Goal: Navigation & Orientation: Find specific page/section

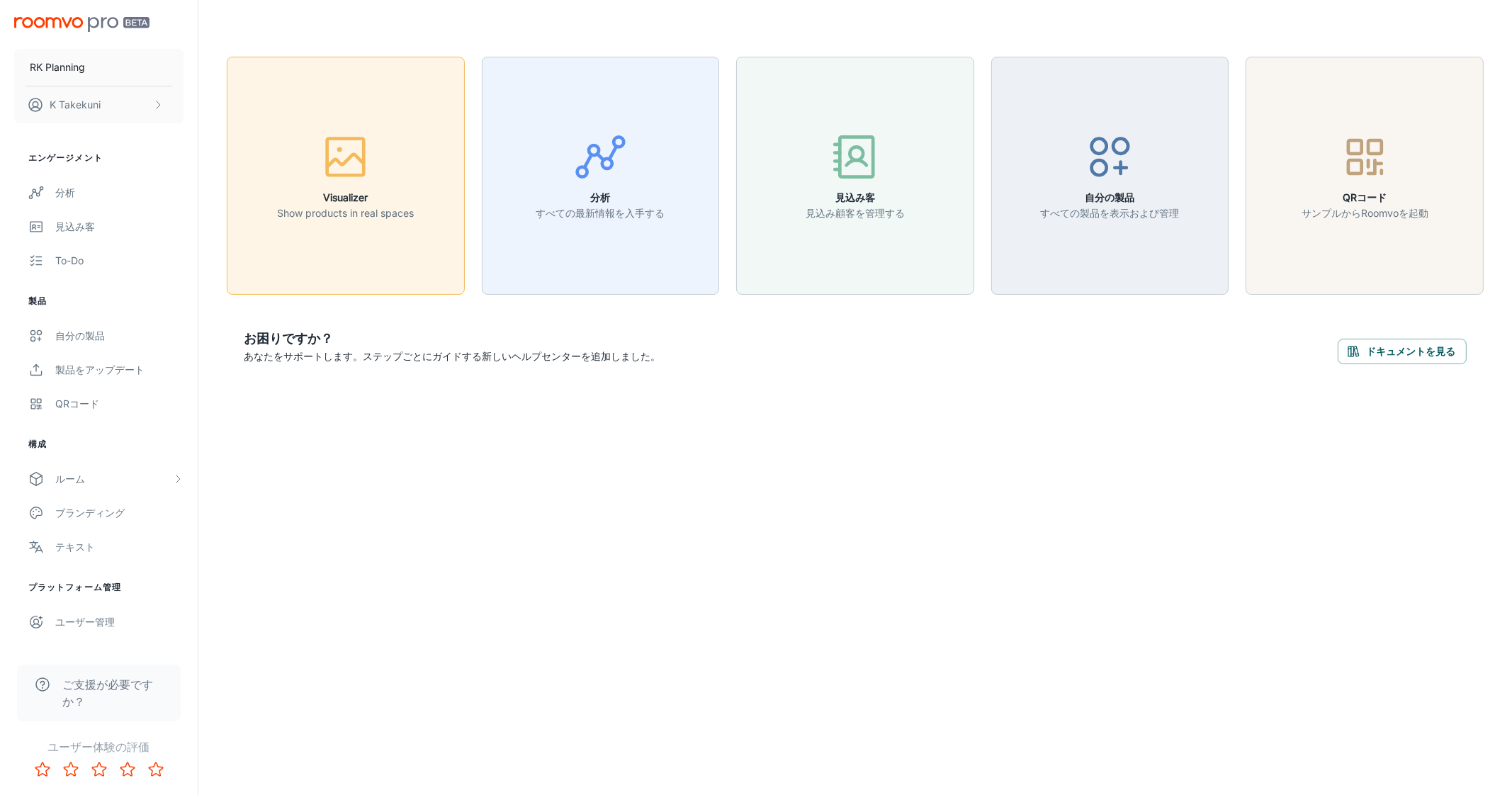
click at [383, 207] on p "Show products in real spaces" at bounding box center [346, 213] width 137 height 15
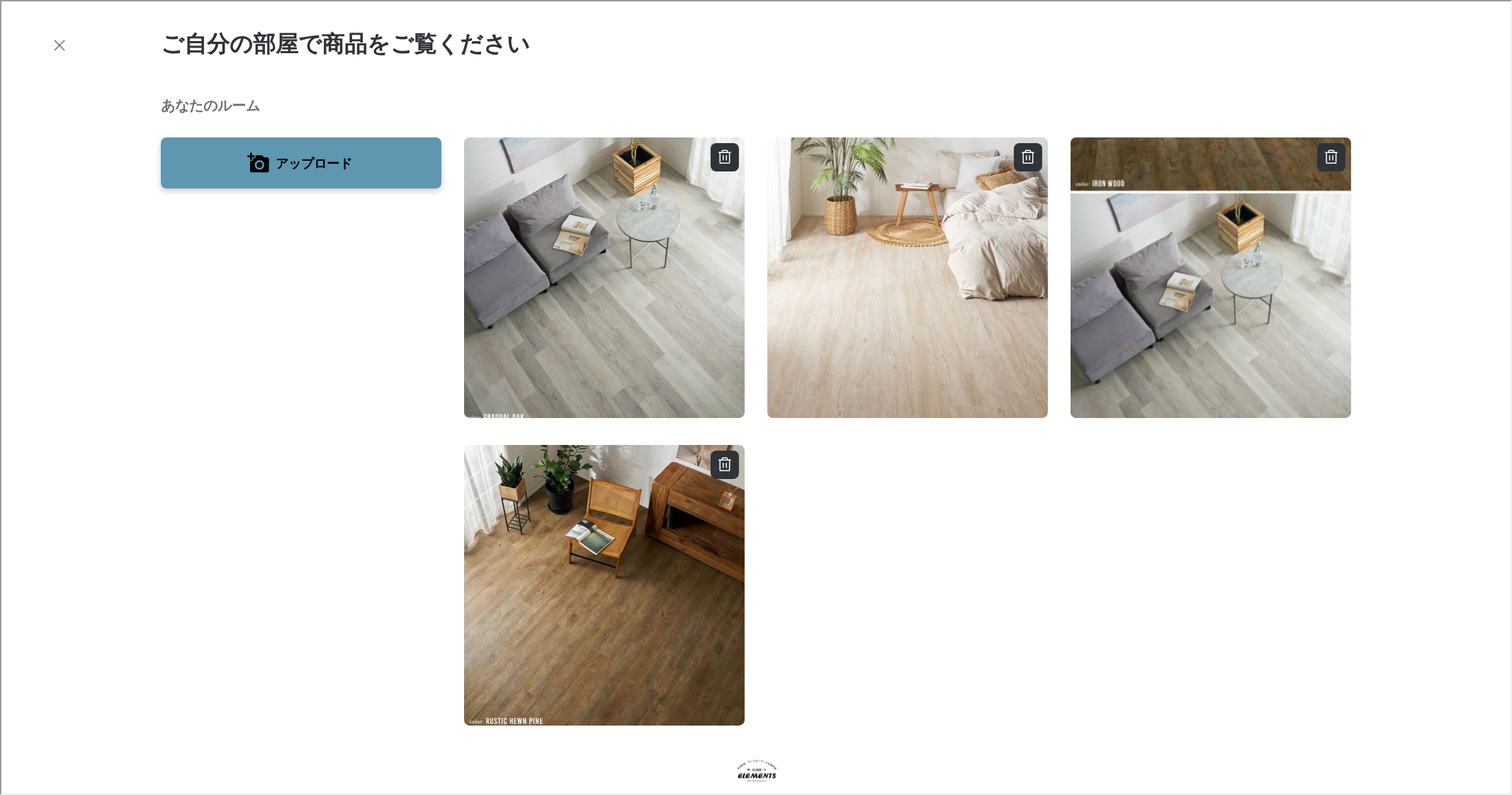
click at [71, 44] on div "ご自分の部屋で商品をご覧ください あなたのルーム アップロード 画像がありませんか？代わりにデモルームをお試しください ベッドルーム ベッドルーム Cozy …" at bounding box center [755, 772] width 1510 height 1544
click at [52, 38] on icon "button" at bounding box center [58, 43] width 17 height 17
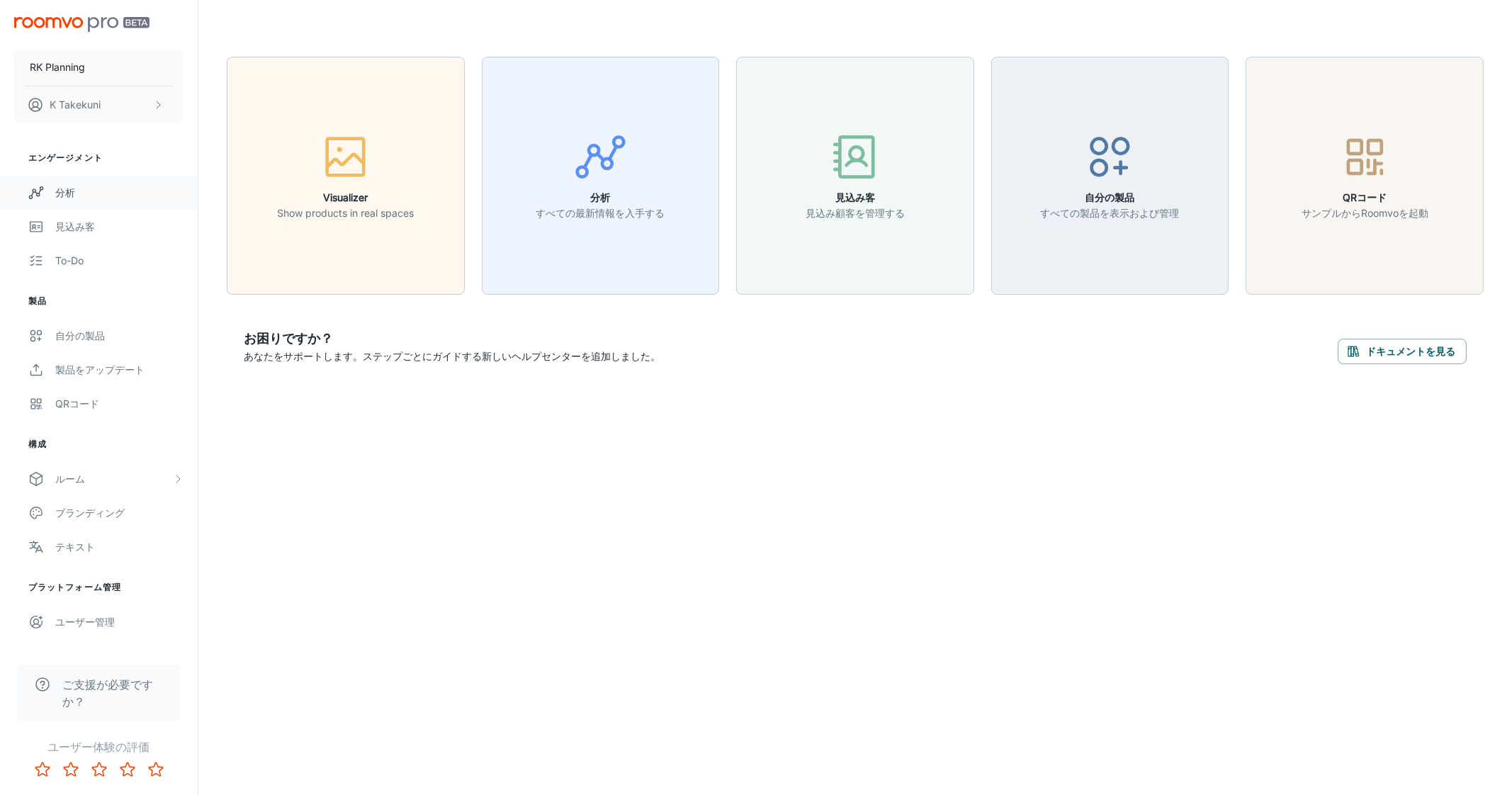
click at [69, 193] on div "分析" at bounding box center [119, 192] width 128 height 15
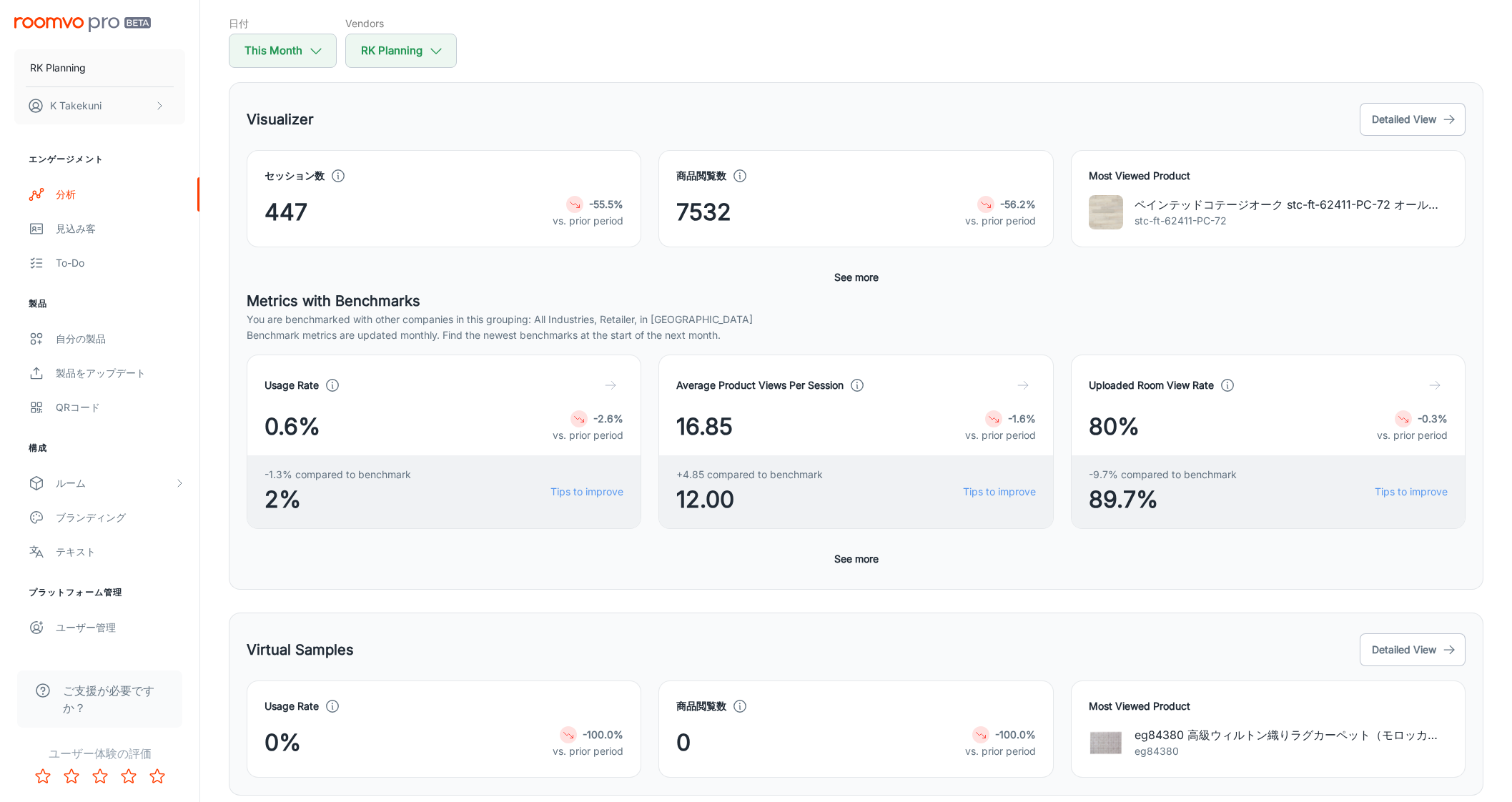
scroll to position [93, 0]
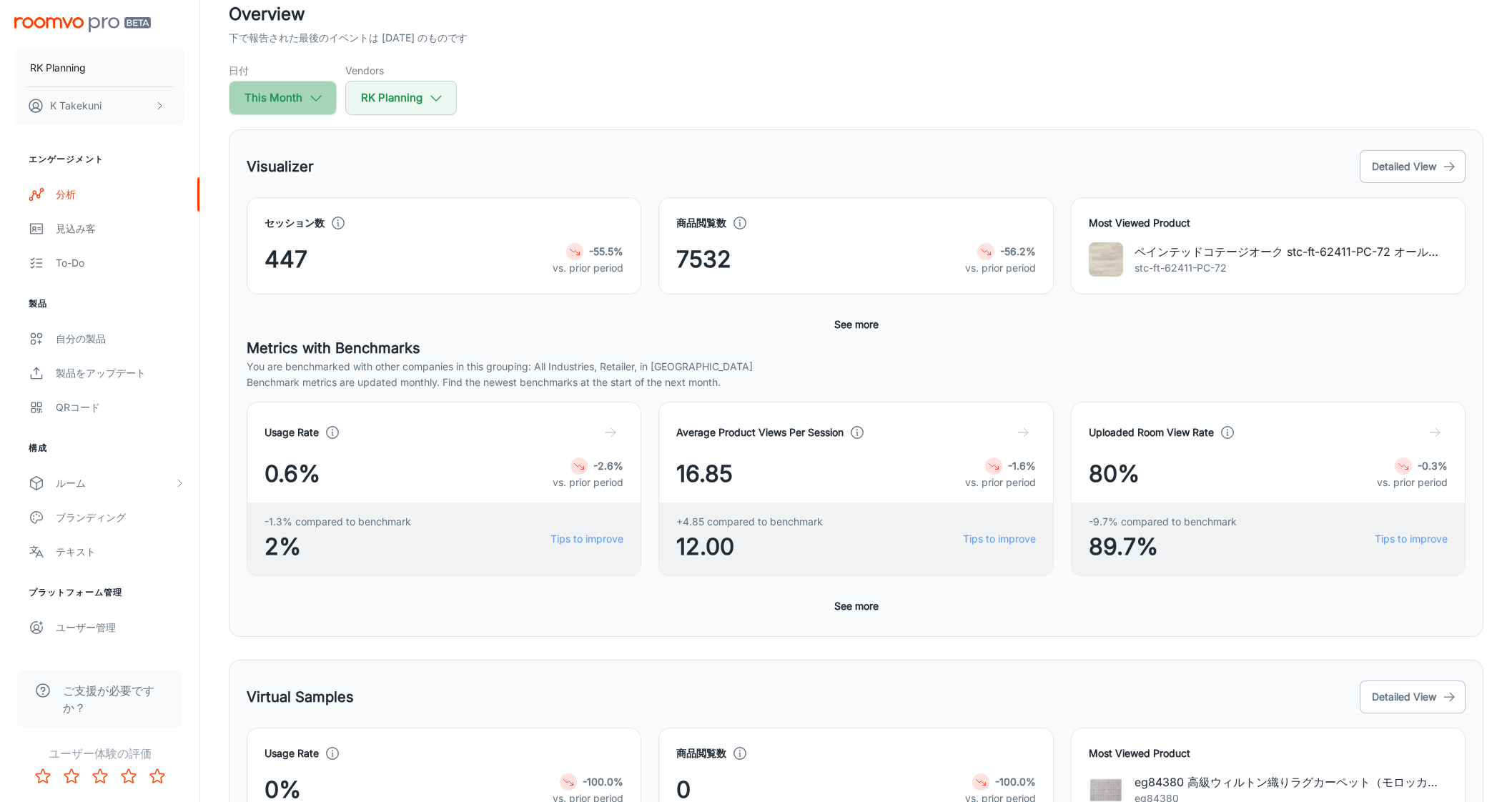
click at [286, 97] on button "This Month" at bounding box center [283, 98] width 108 height 34
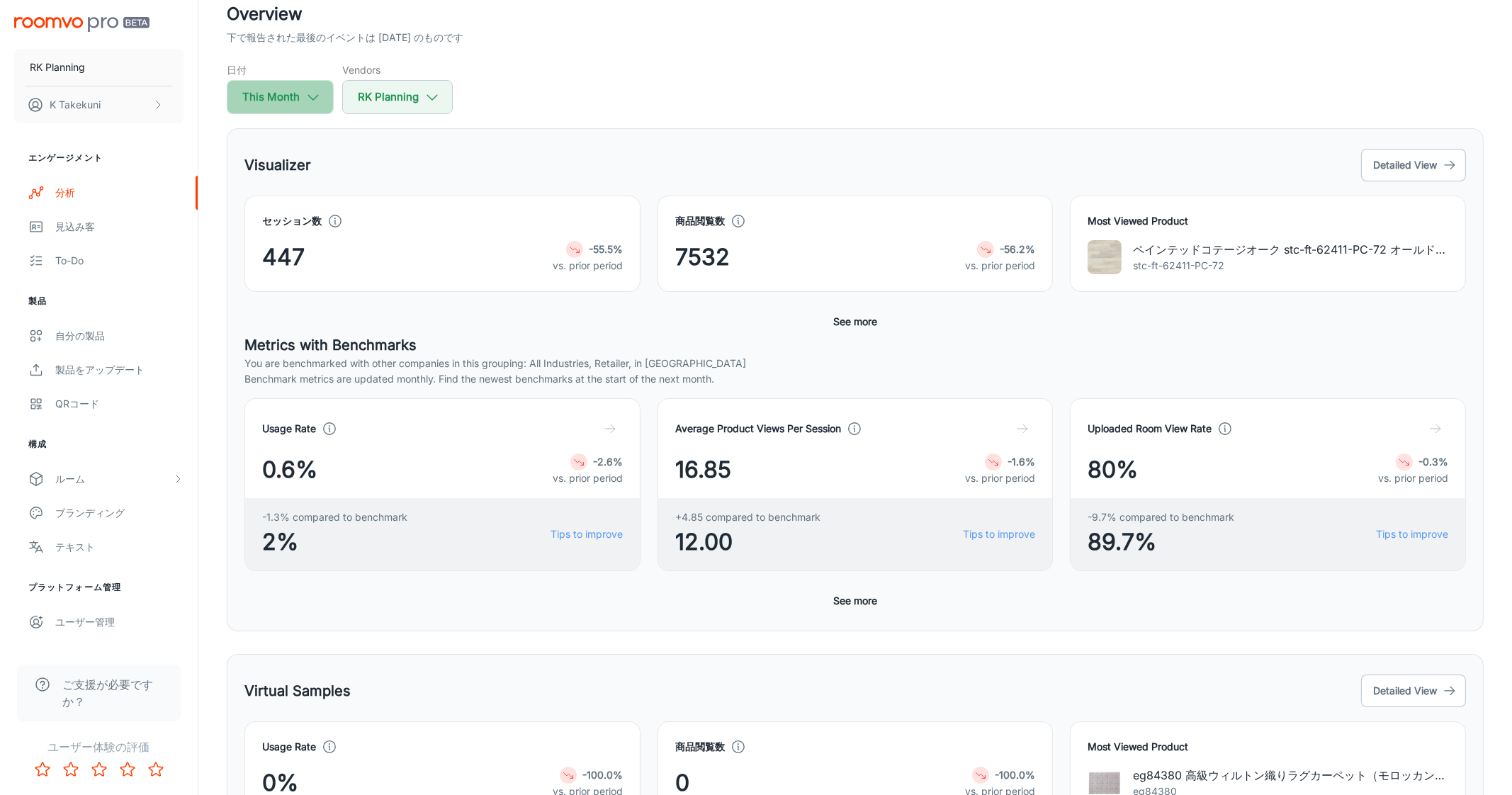
select select "9"
select select "2025"
select select "9"
select select "2025"
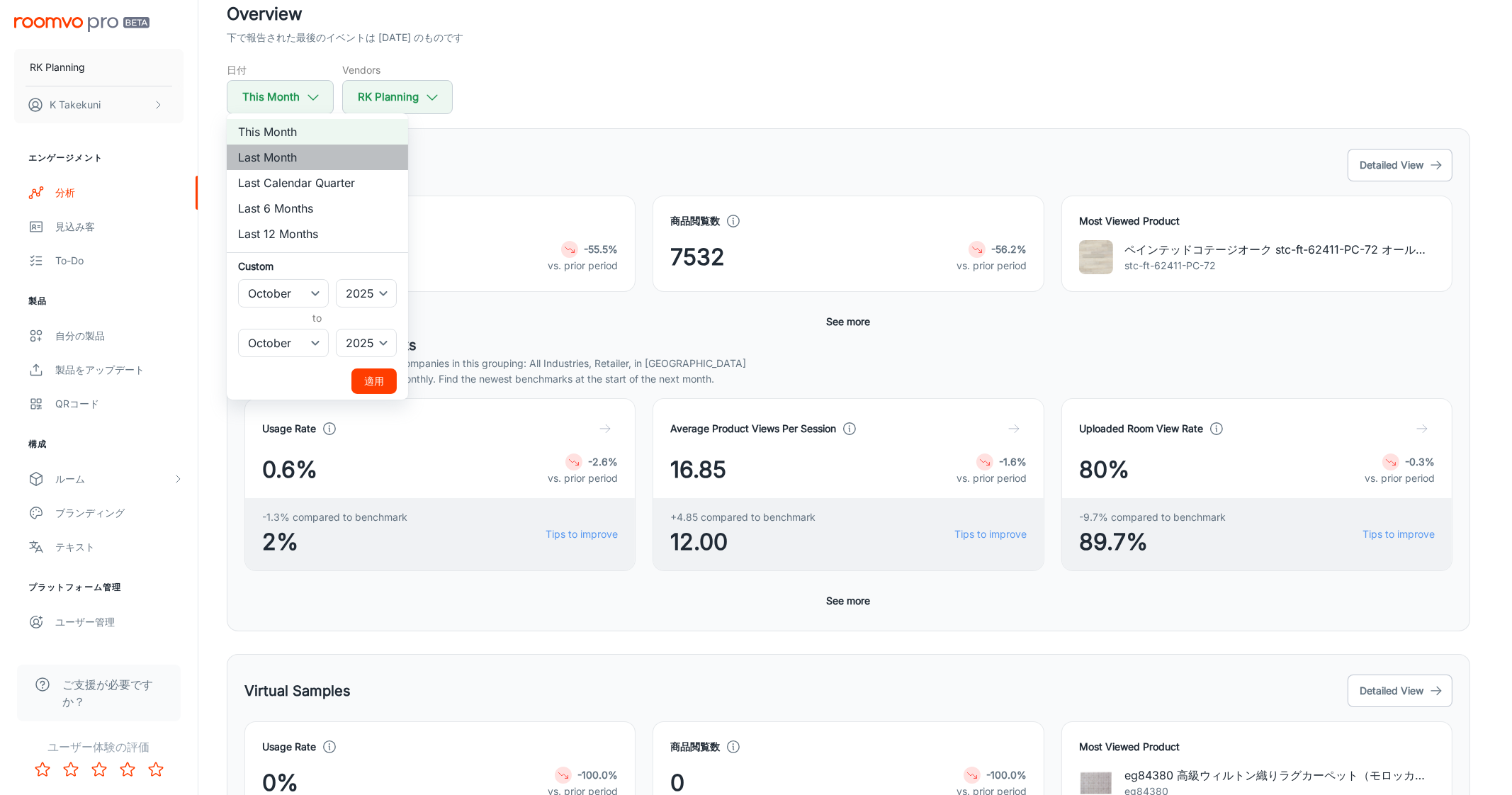
click at [285, 152] on li "Last Month" at bounding box center [318, 157] width 181 height 26
select select "8"
click at [386, 386] on button "適用" at bounding box center [374, 381] width 46 height 26
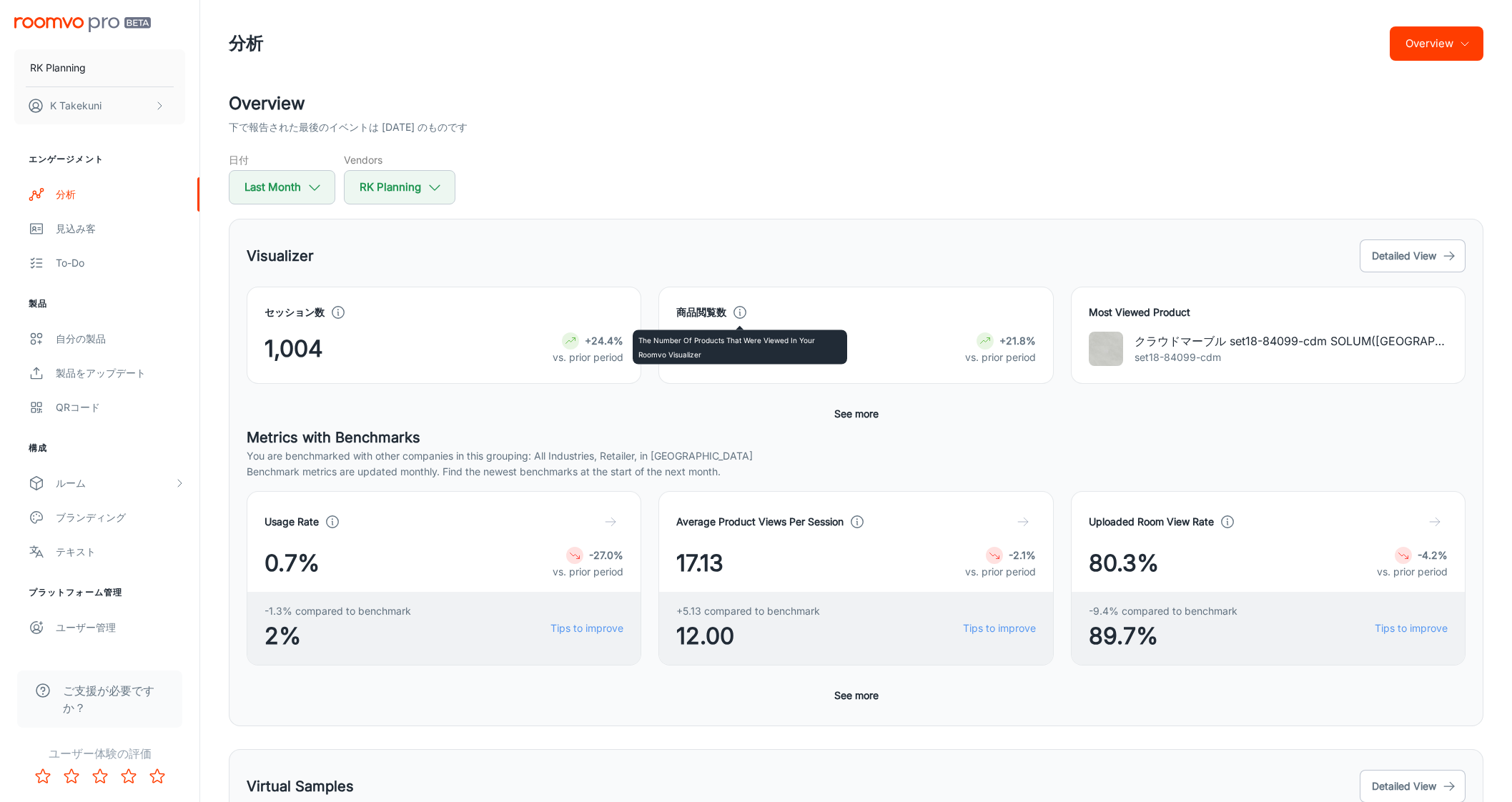
scroll to position [271, 0]
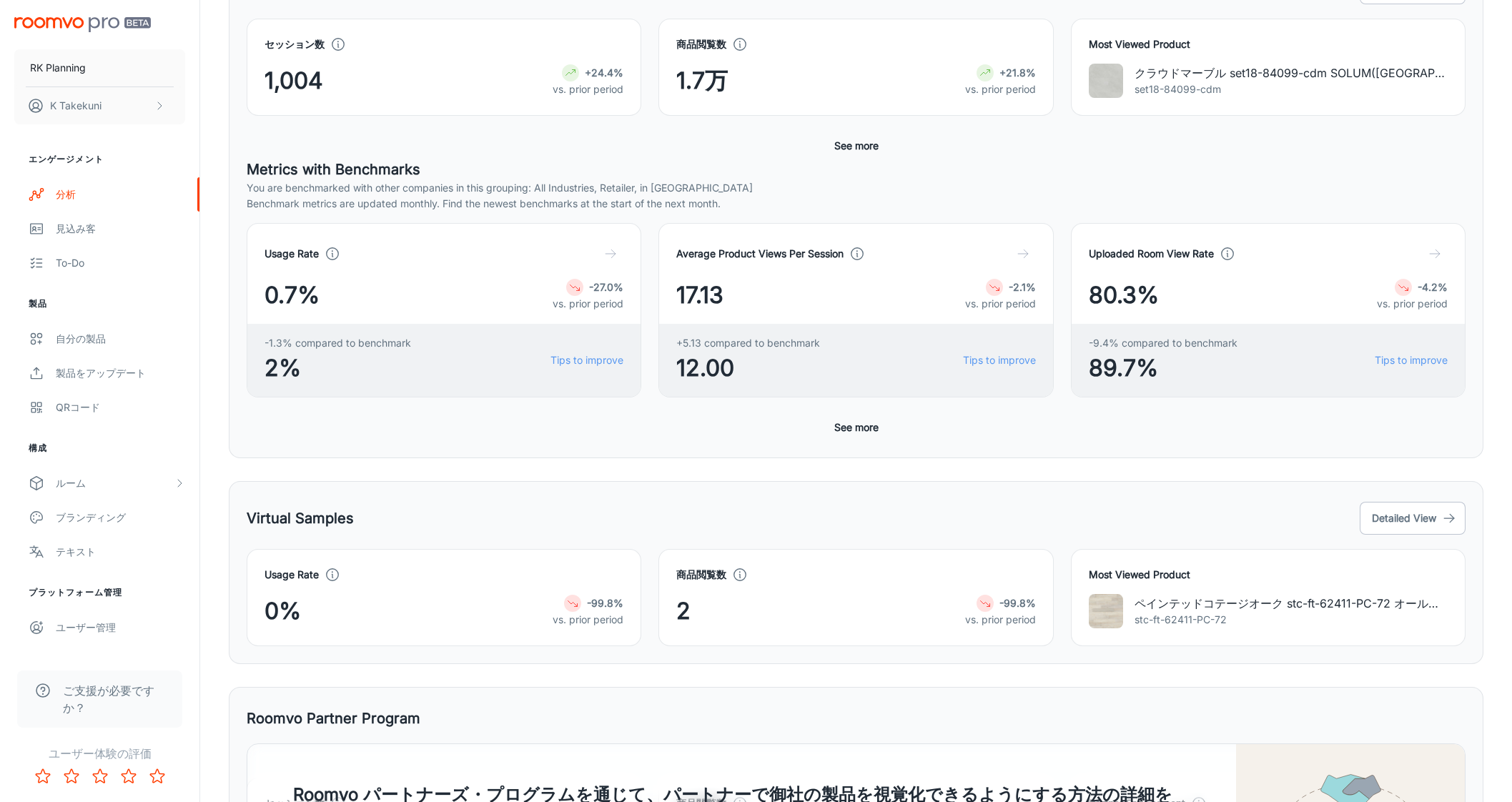
click at [863, 144] on button "See more" at bounding box center [856, 146] width 56 height 26
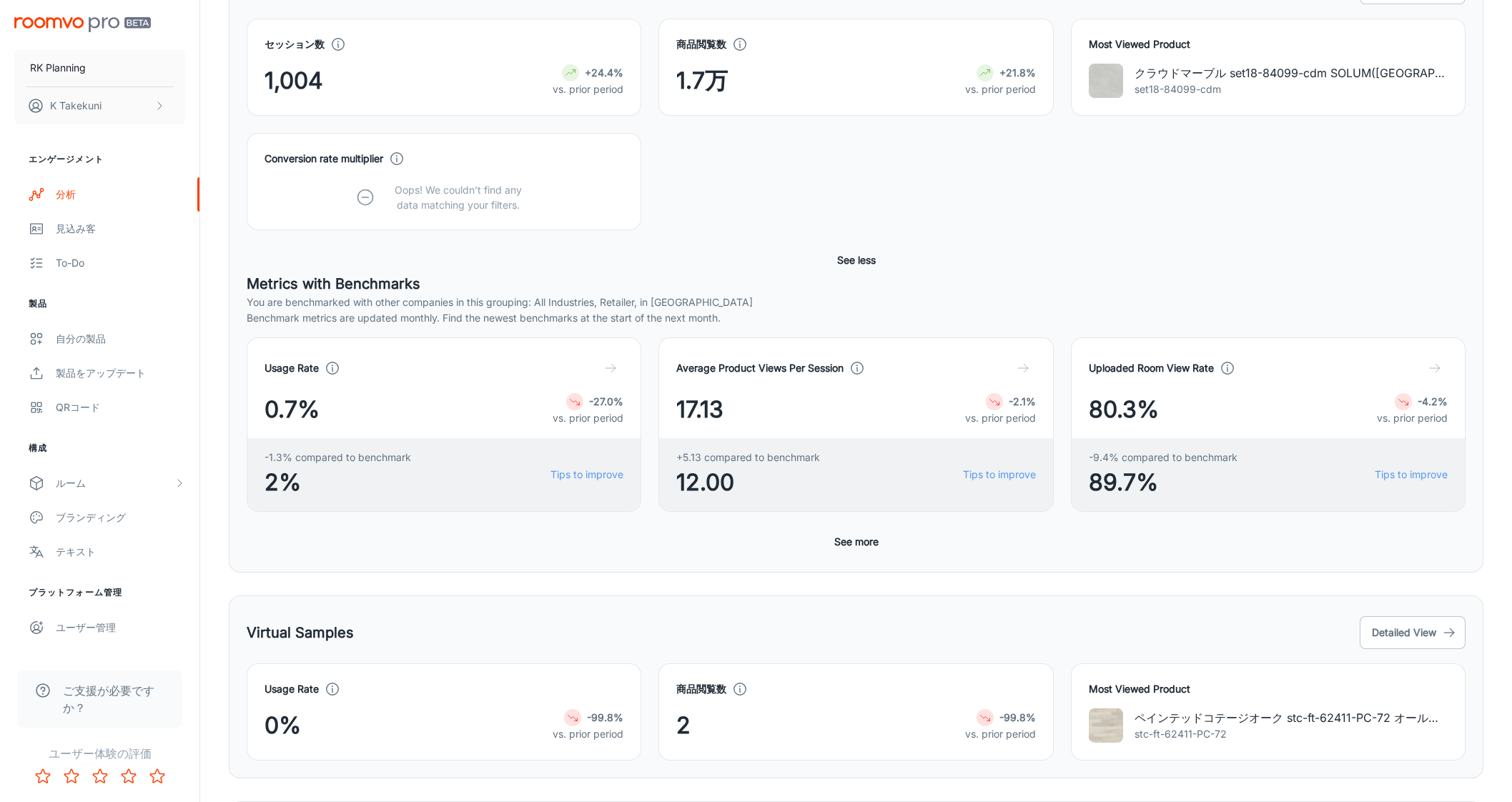
click at [448, 210] on p "Oops! We couldn’t find any data matching your filters." at bounding box center [458, 197] width 149 height 30
click at [859, 537] on button "See more" at bounding box center [856, 541] width 56 height 26
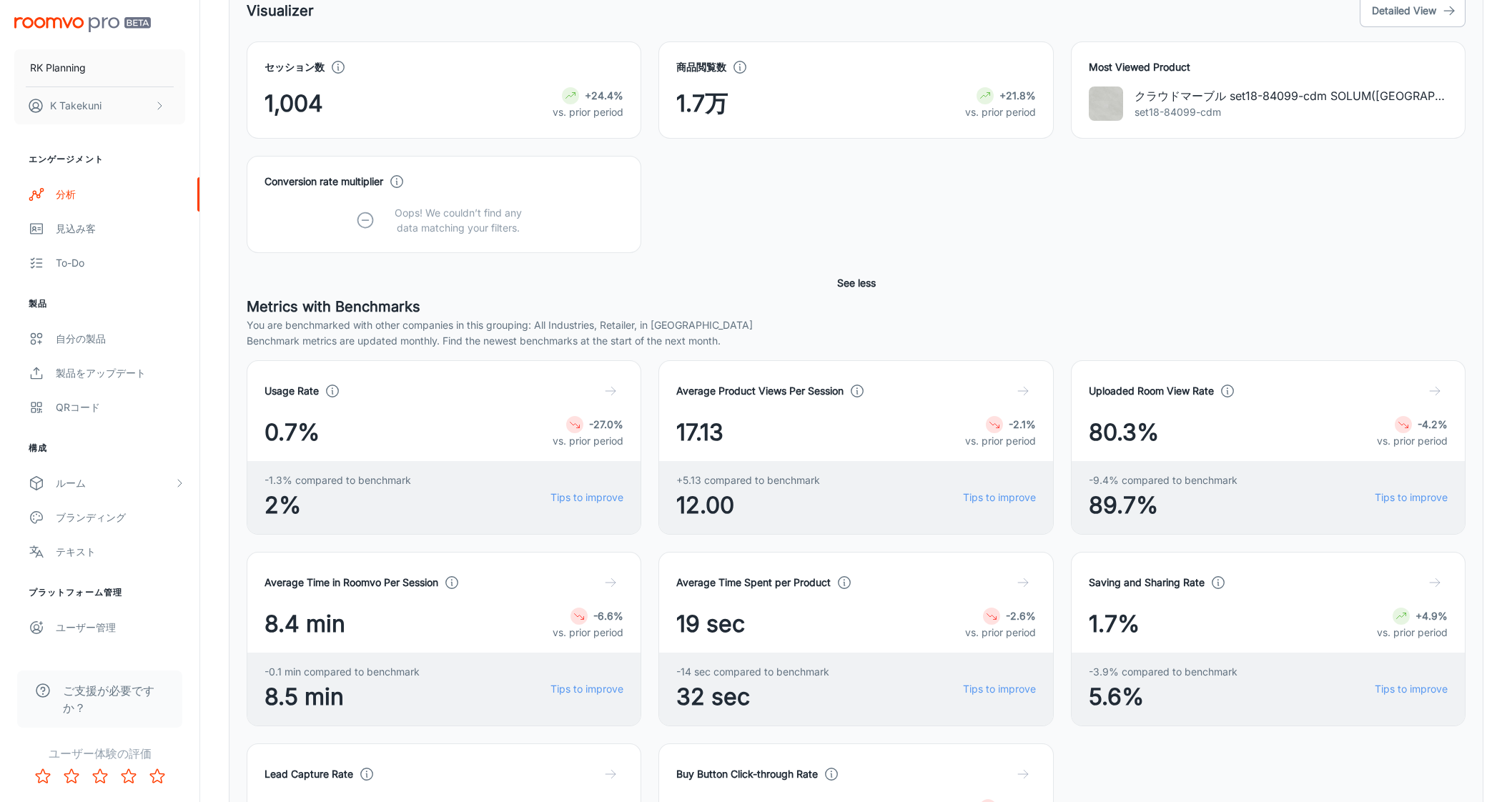
scroll to position [182, 0]
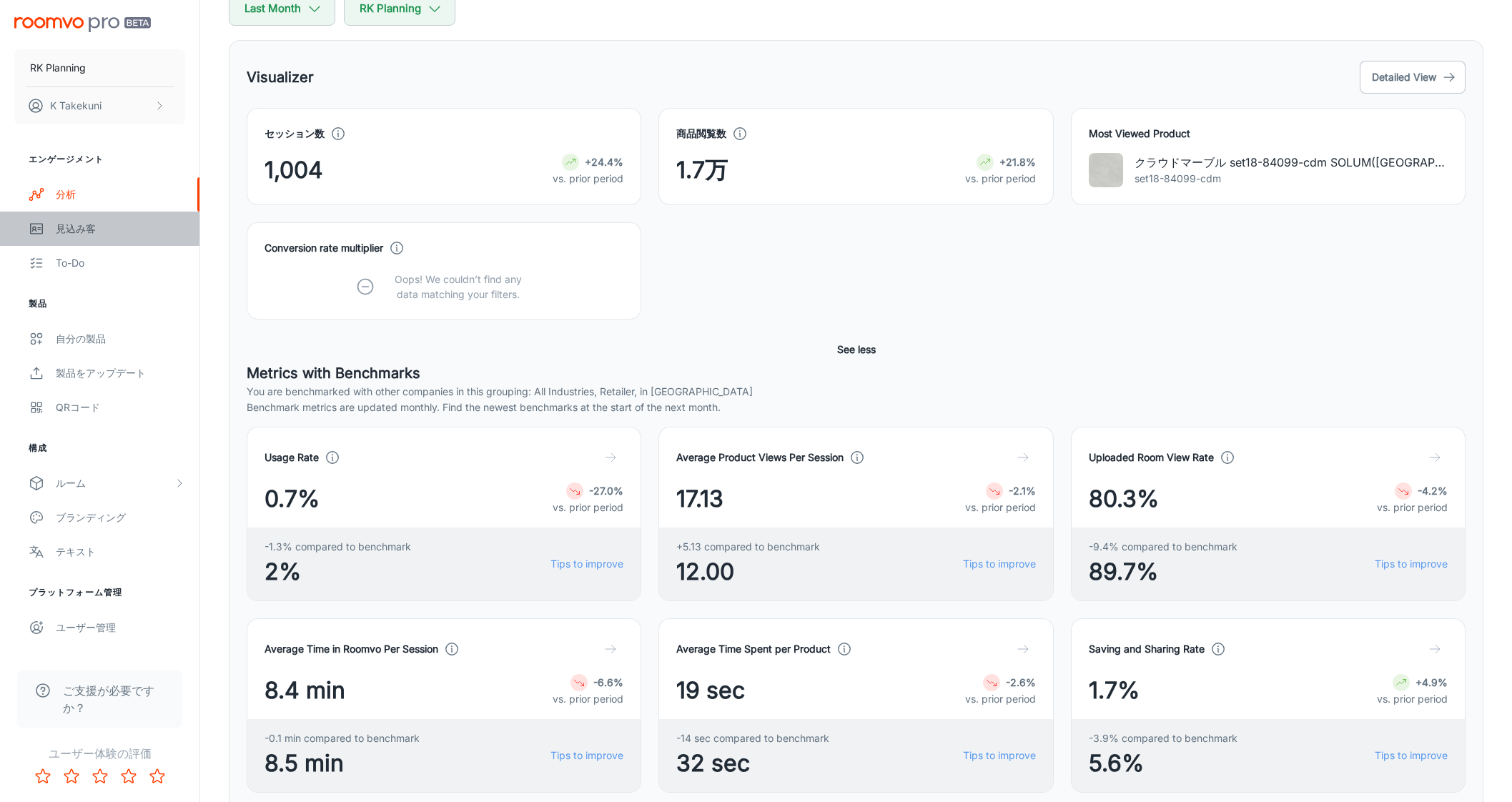
click at [91, 231] on div "見込み客" at bounding box center [120, 228] width 129 height 16
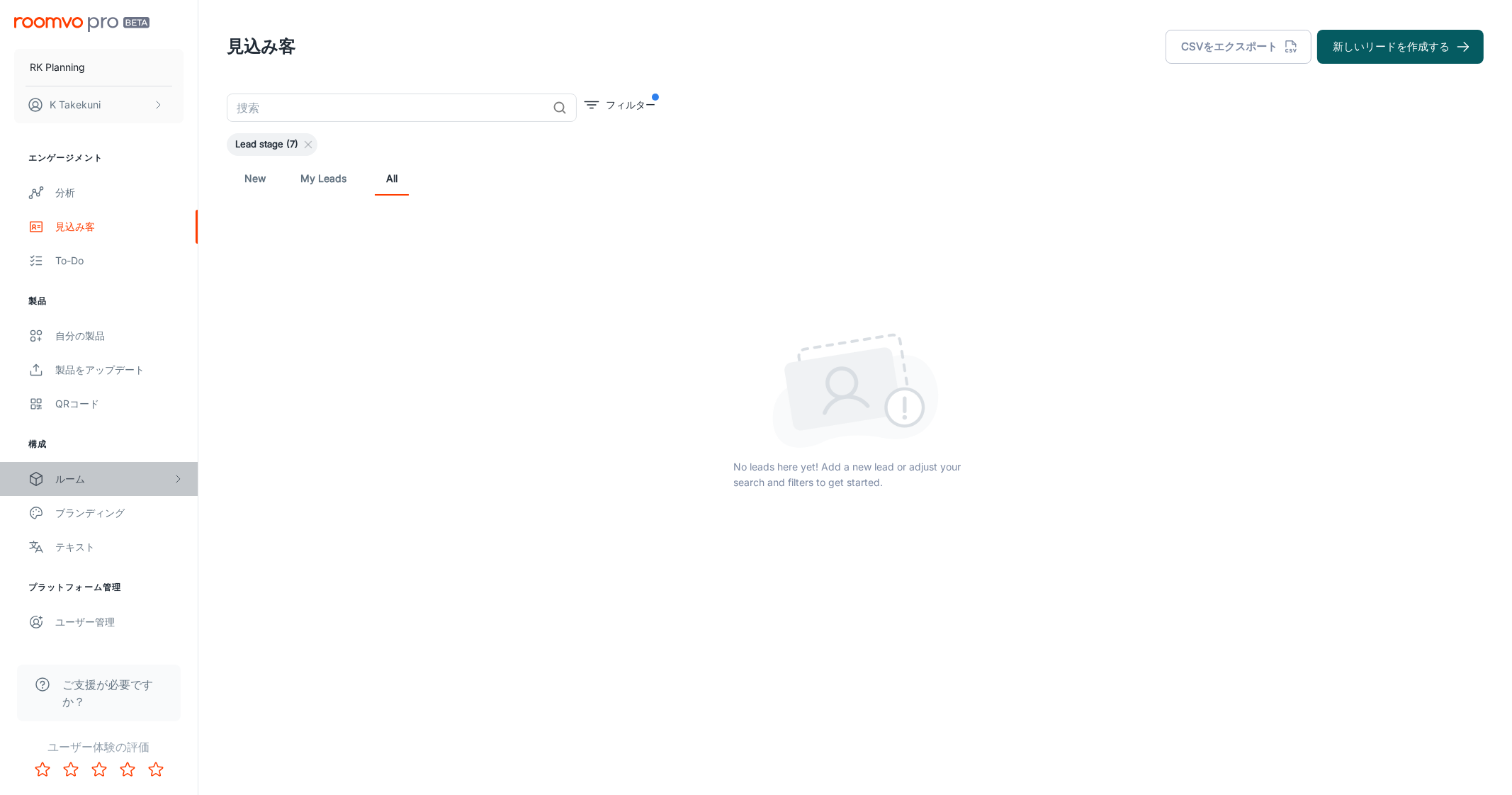
click at [94, 486] on div "ルーム" at bounding box center [114, 478] width 117 height 15
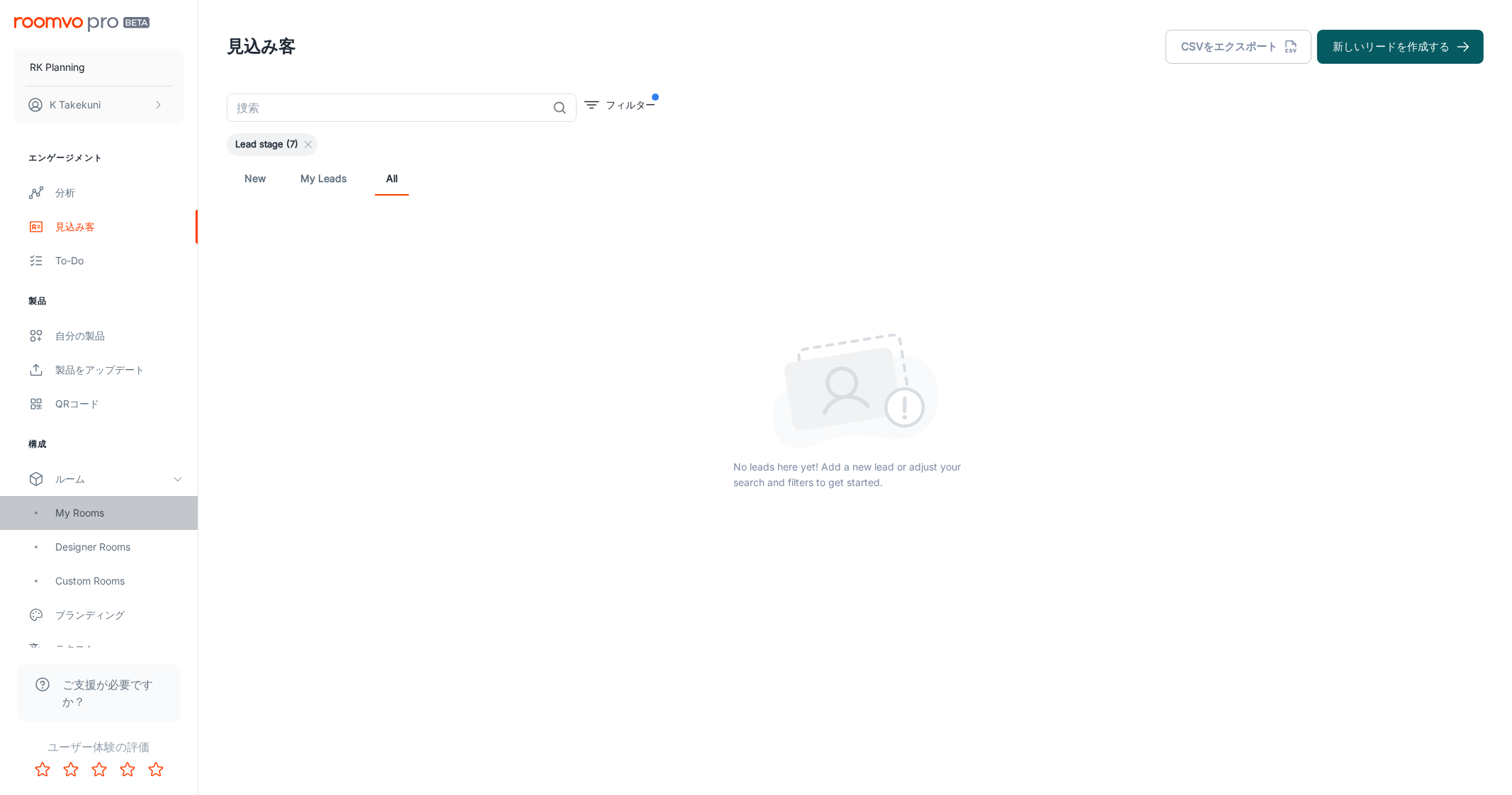
click at [91, 505] on div "My Rooms" at bounding box center [119, 512] width 128 height 15
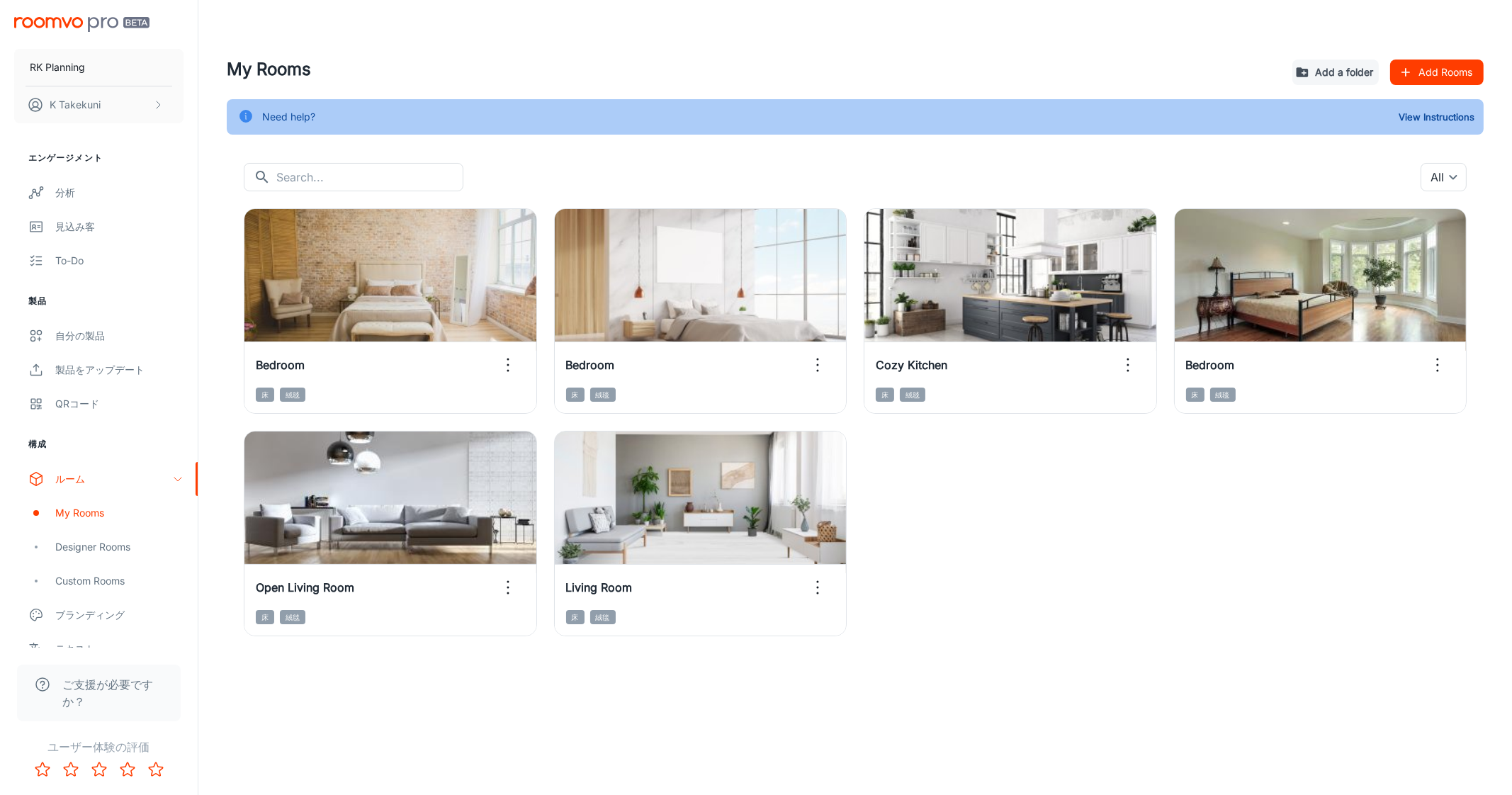
click at [1440, 74] on button "Add Rooms" at bounding box center [1437, 72] width 94 height 26
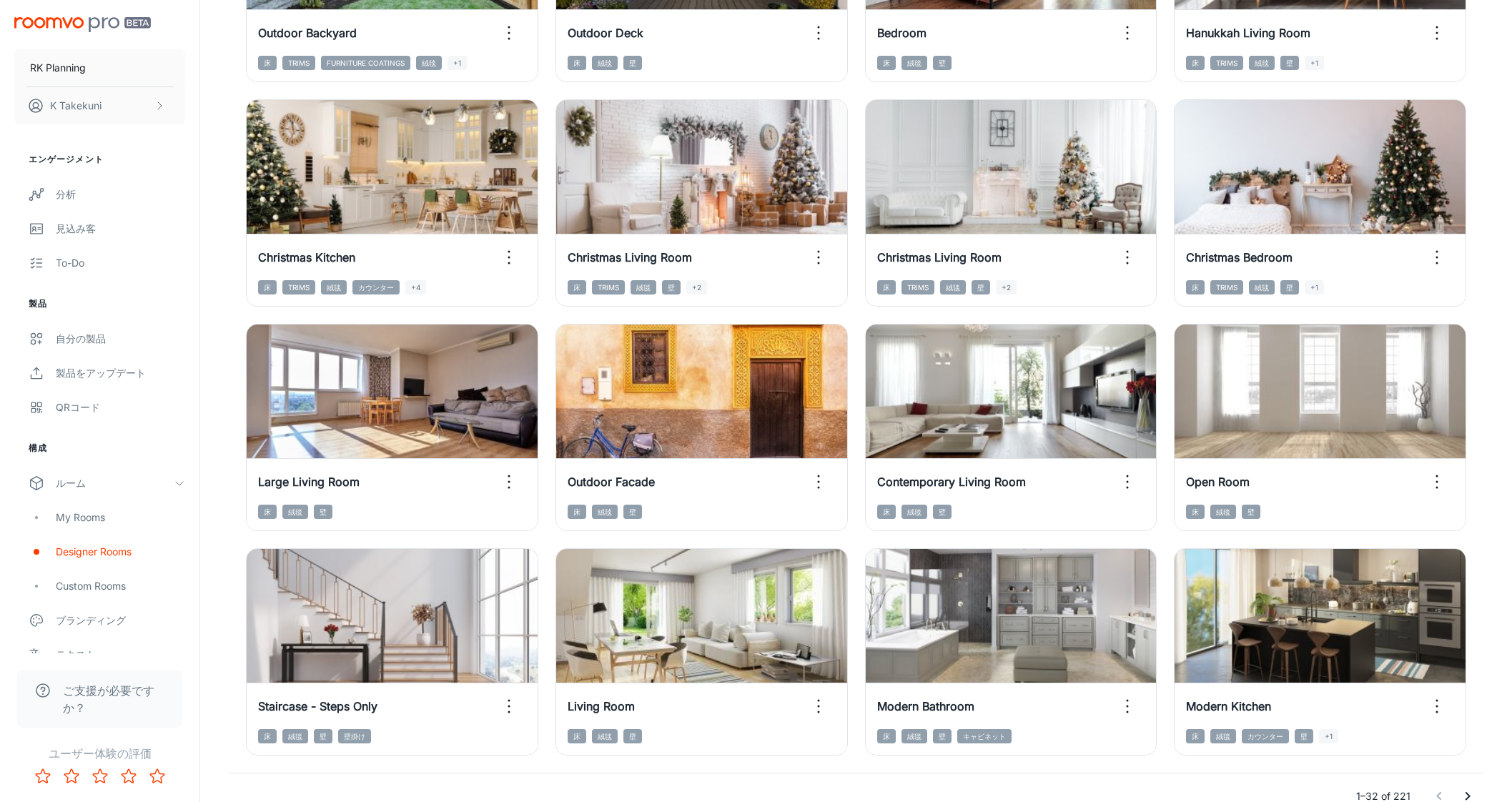
scroll to position [1323, 0]
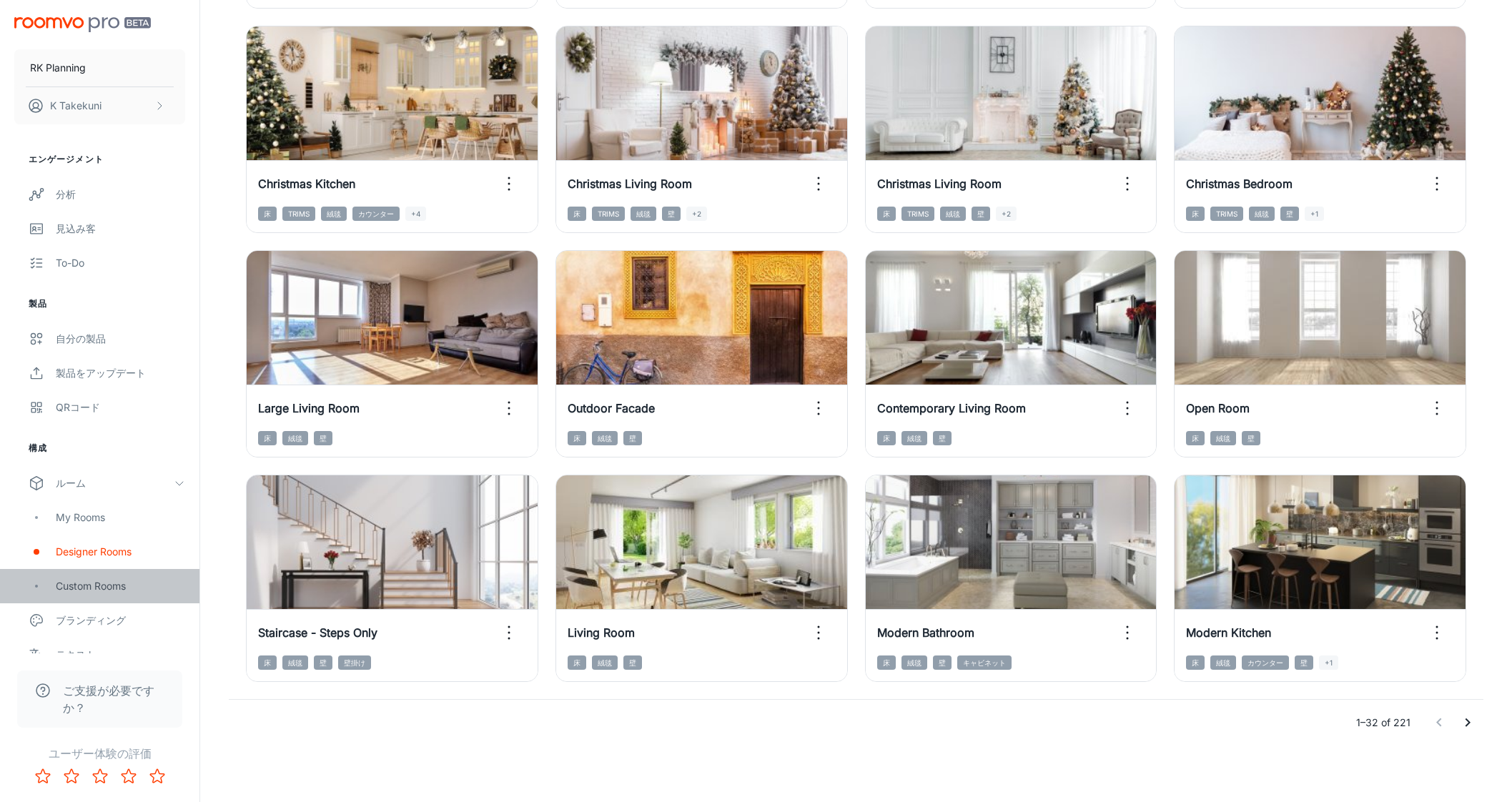
click at [100, 579] on div "Custom Rooms" at bounding box center [120, 586] width 129 height 16
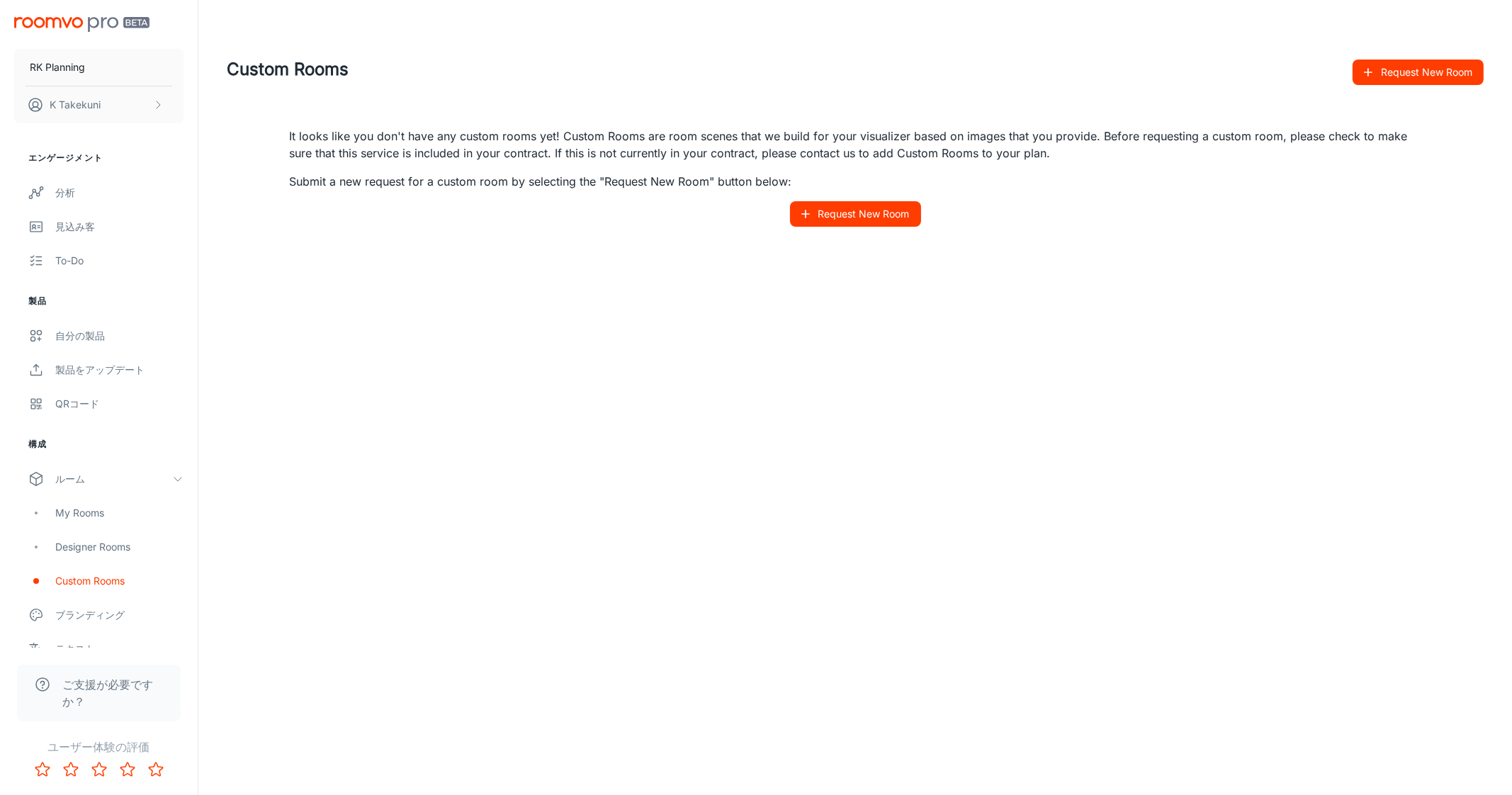
click at [856, 211] on button "Request New Room" at bounding box center [856, 214] width 131 height 26
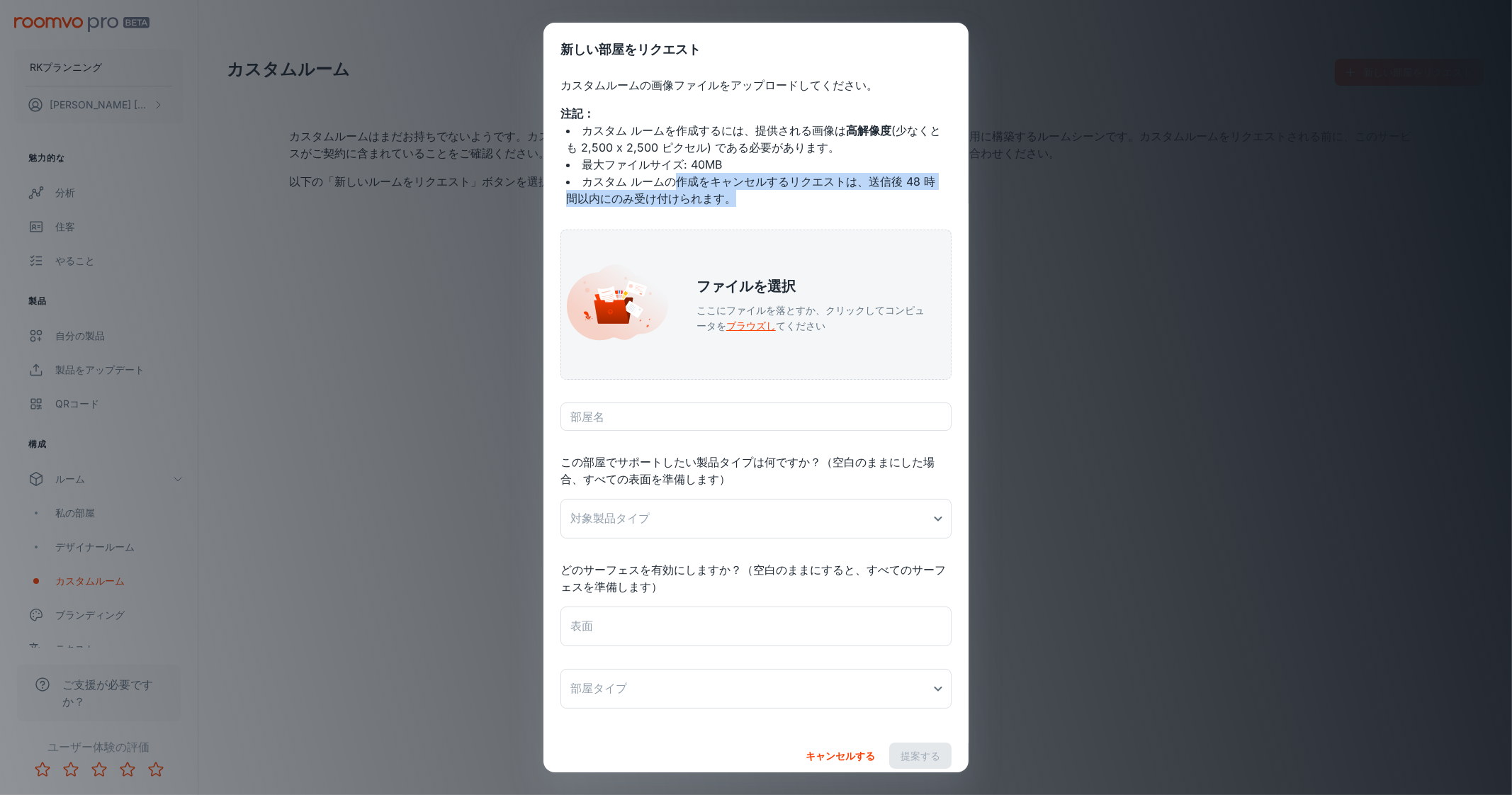
drag, startPoint x: 678, startPoint y: 186, endPoint x: 818, endPoint y: 203, distance: 141.0
click at [818, 203] on li "カスタム ルームの作成をキャンセルするリクエストは、送信後 48 時間以内にのみ受け付けられます。" at bounding box center [756, 190] width 380 height 34
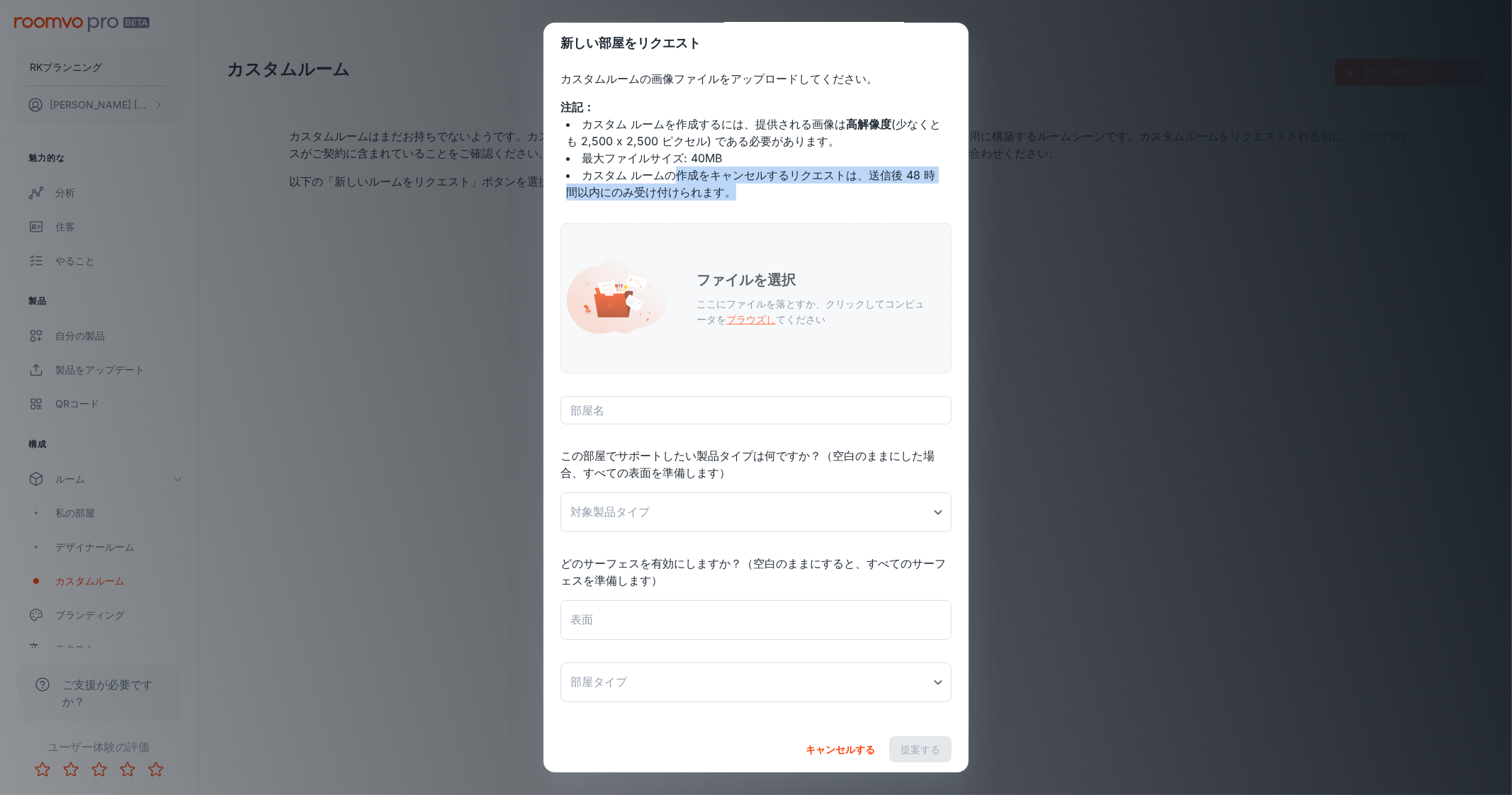
scroll to position [12, 0]
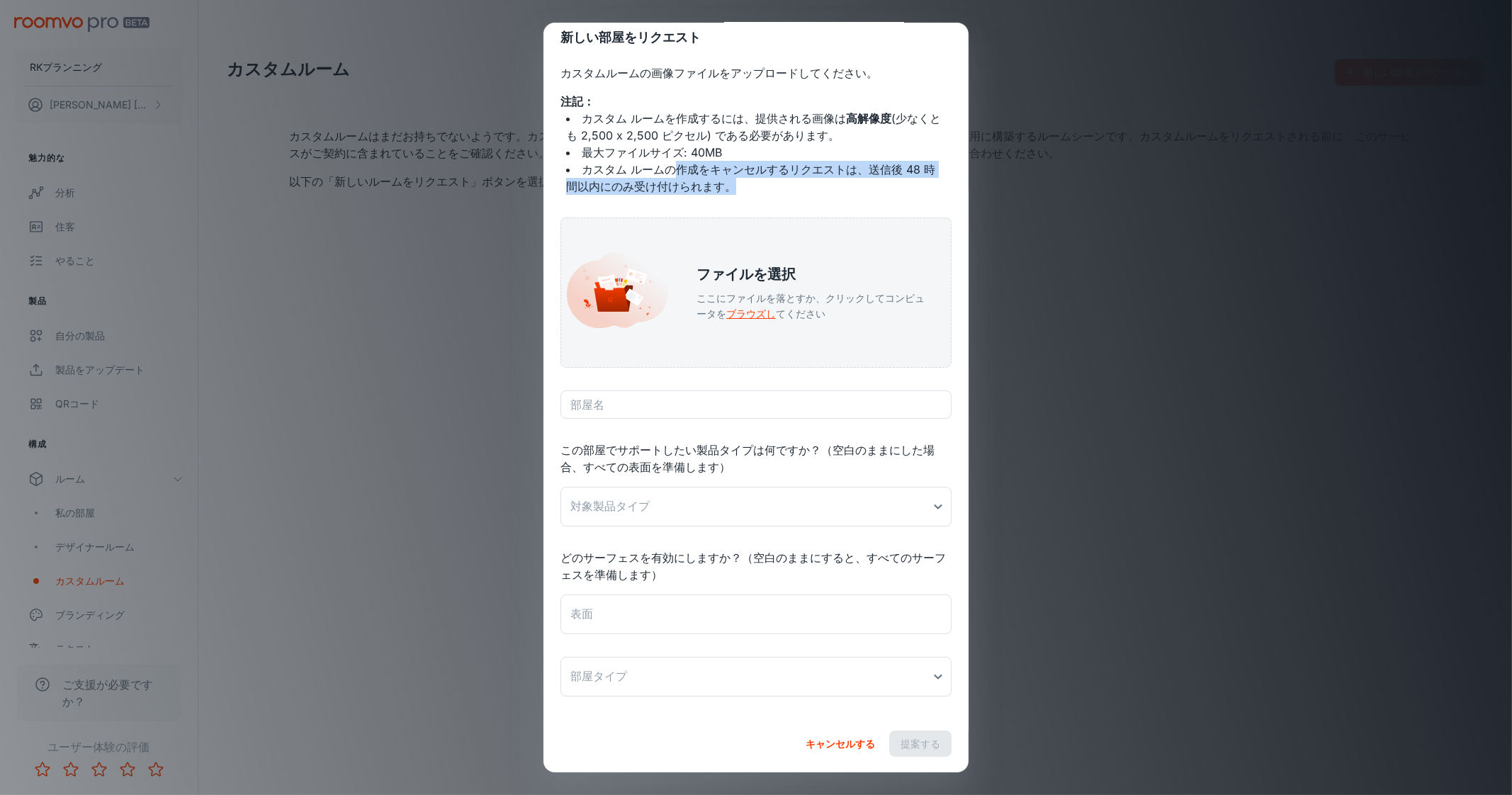
click at [823, 740] on font "キャンセルする" at bounding box center [840, 743] width 69 height 12
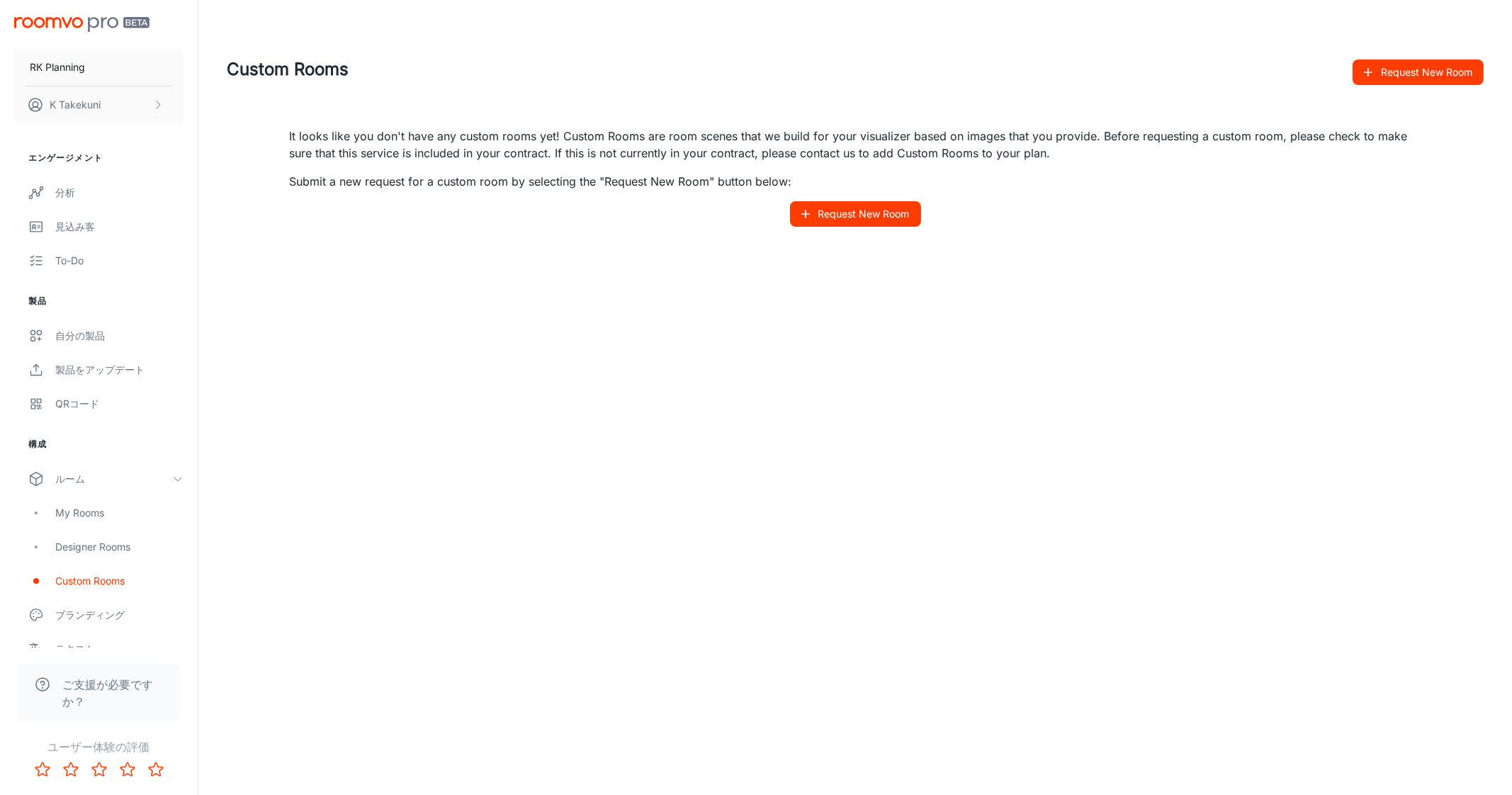
click at [694, 262] on div "Custom Rooms Request New Room It looks like you don't have any custom rooms yet…" at bounding box center [855, 161] width 1314 height 323
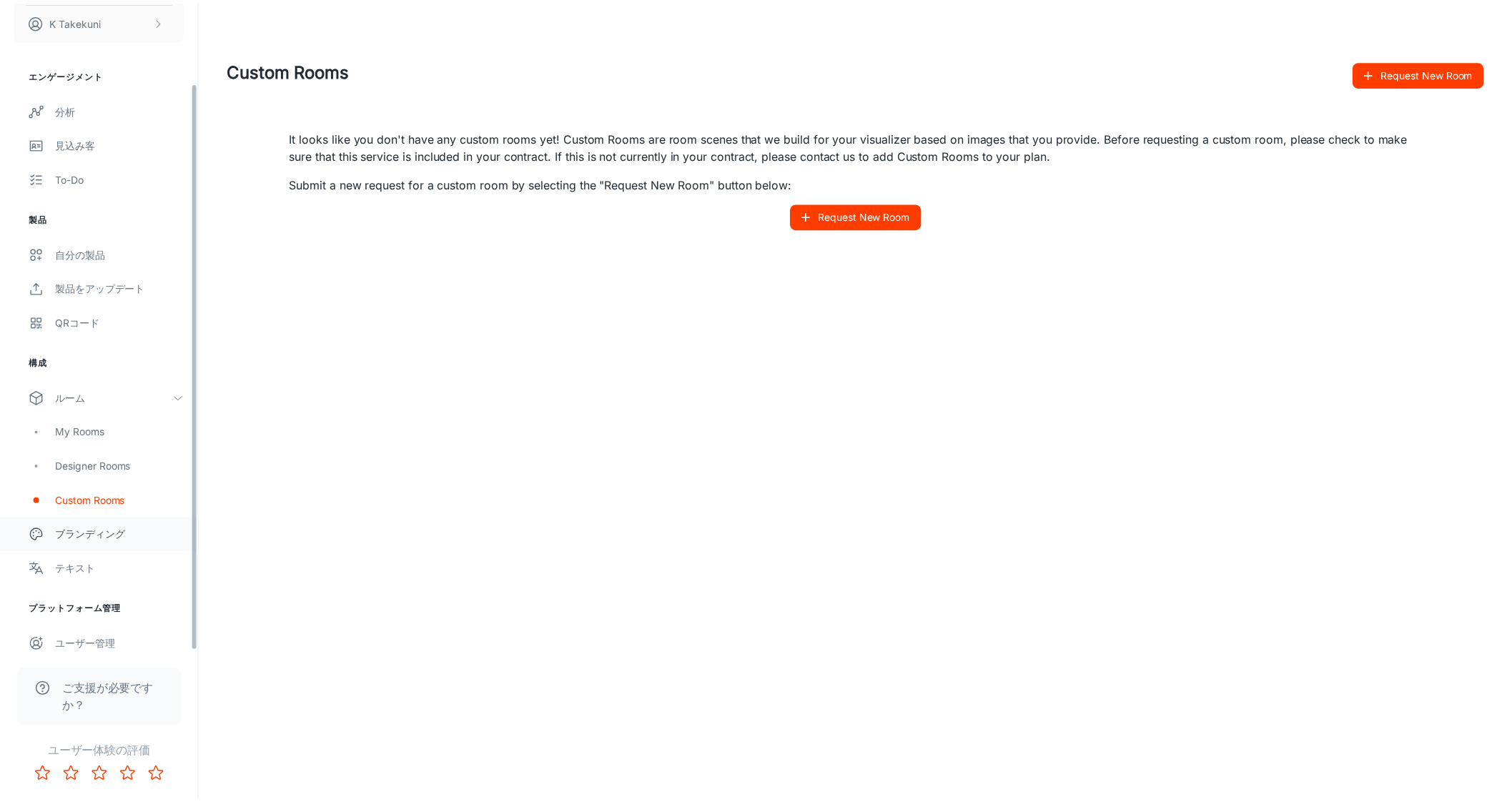
scroll to position [94, 0]
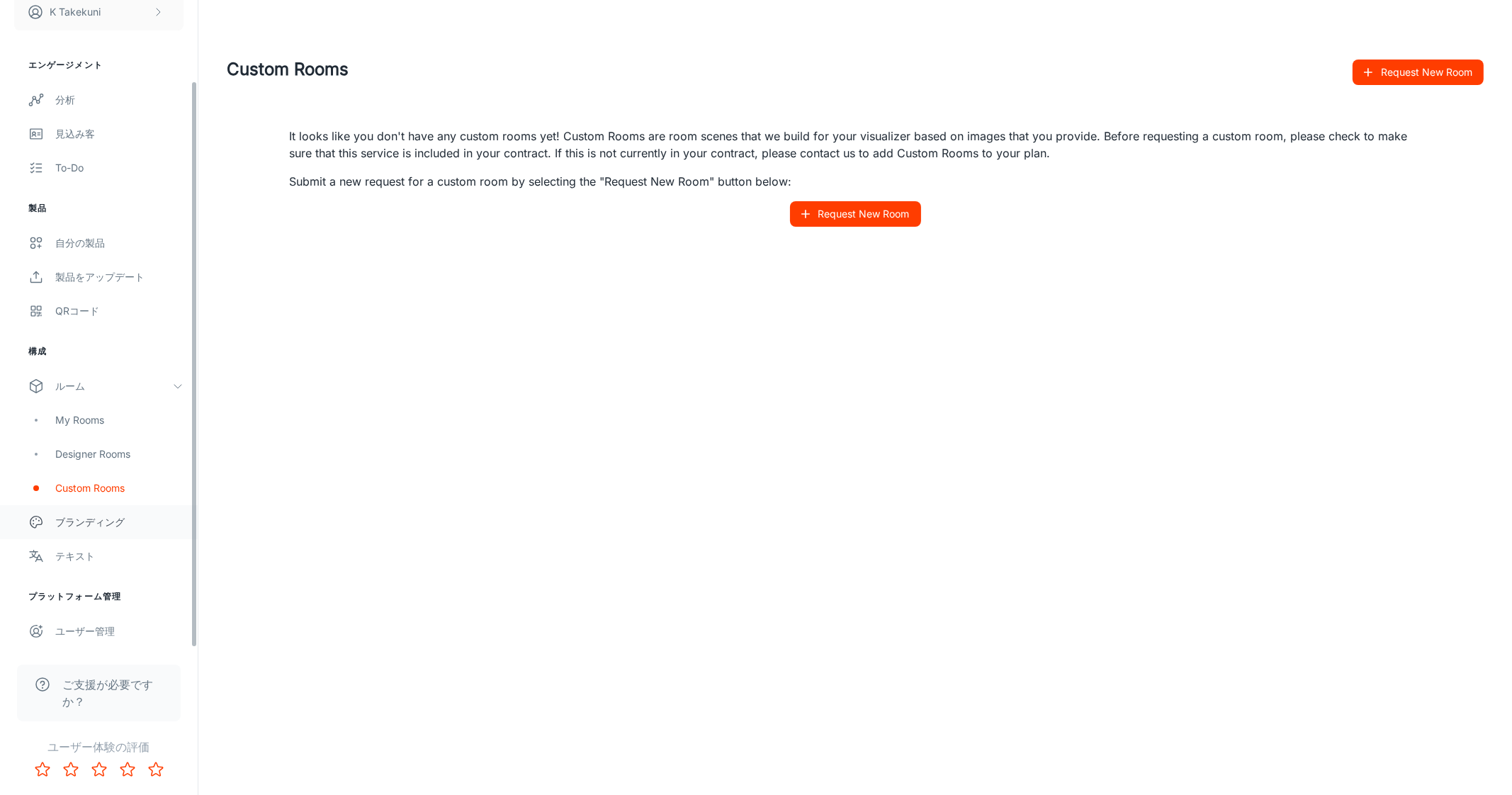
click at [68, 527] on div "ブランディング" at bounding box center [119, 522] width 128 height 15
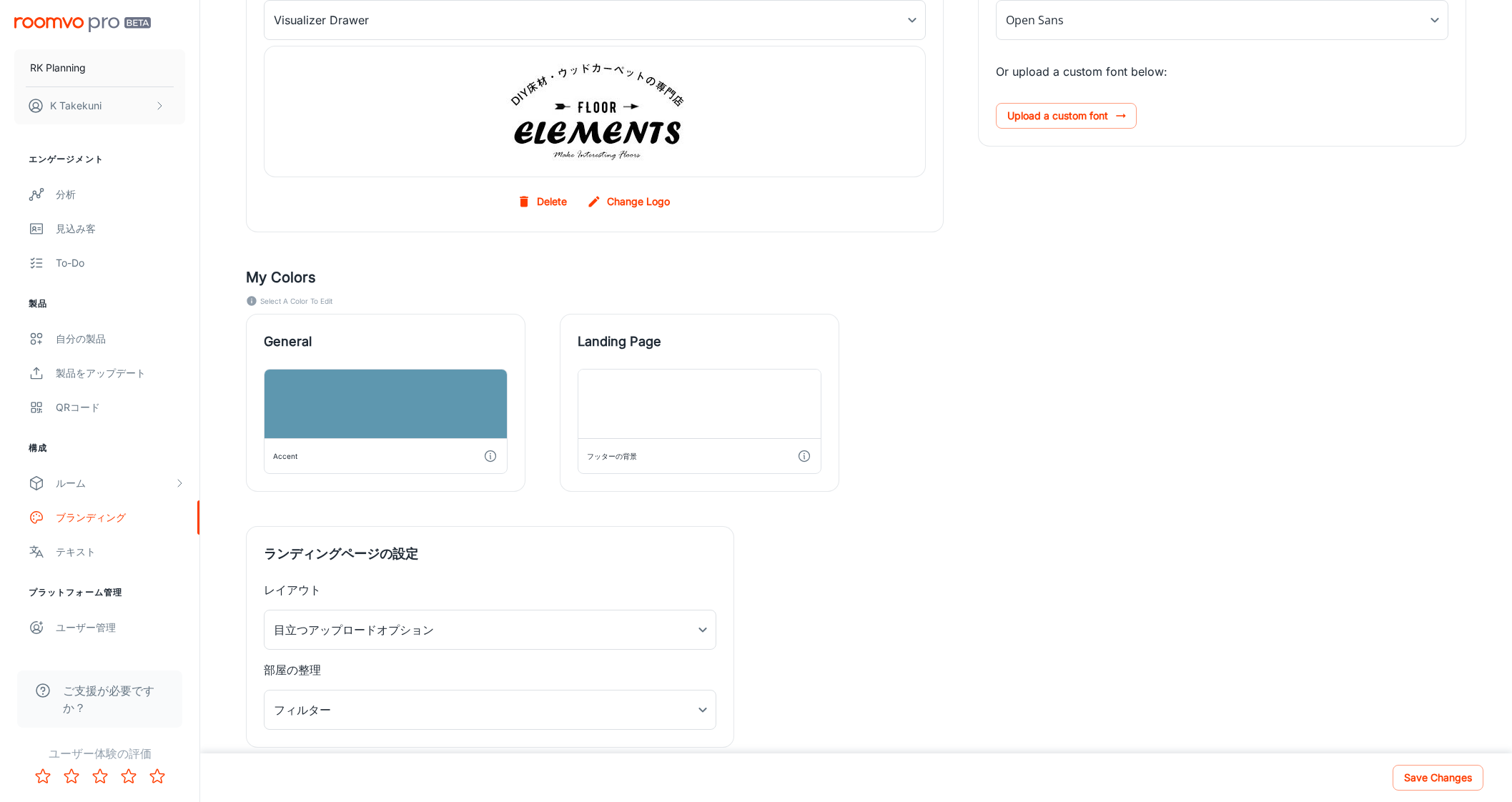
scroll to position [224, 0]
click at [111, 624] on div "ユーザー管理" at bounding box center [120, 627] width 129 height 16
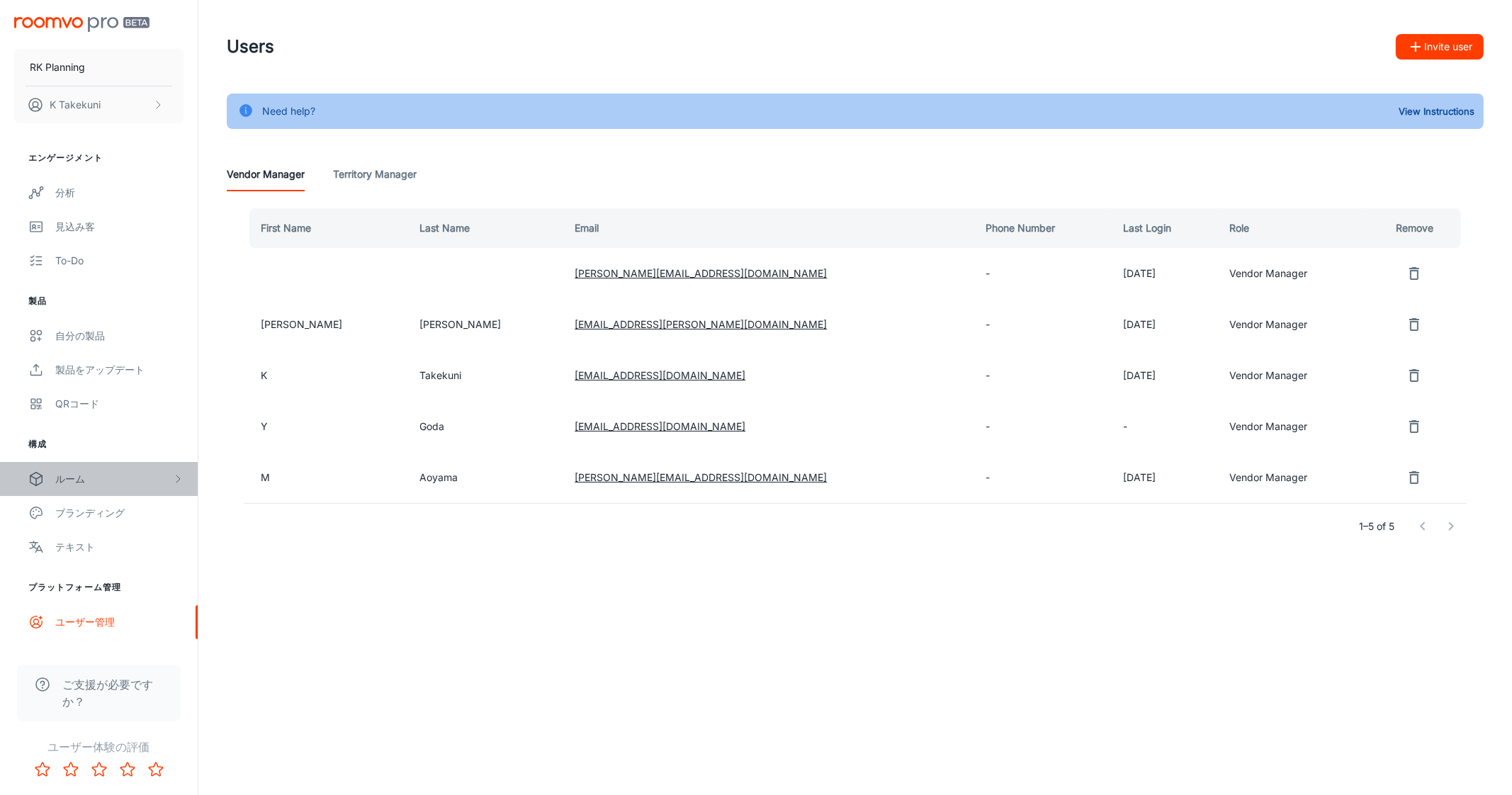
click at [105, 477] on div "ルーム" at bounding box center [114, 478] width 117 height 15
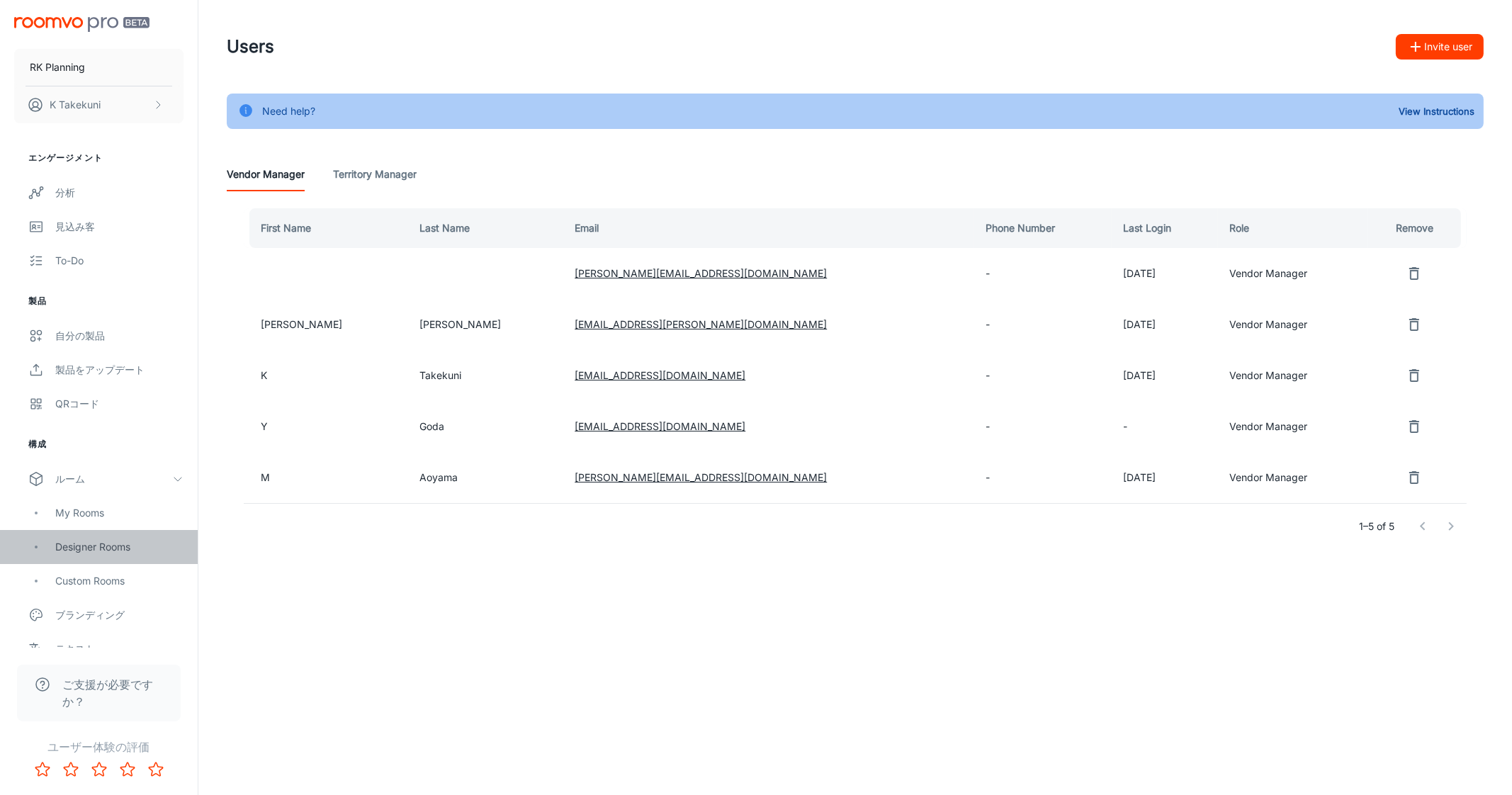
click at [108, 550] on div "Designer Rooms" at bounding box center [119, 547] width 128 height 15
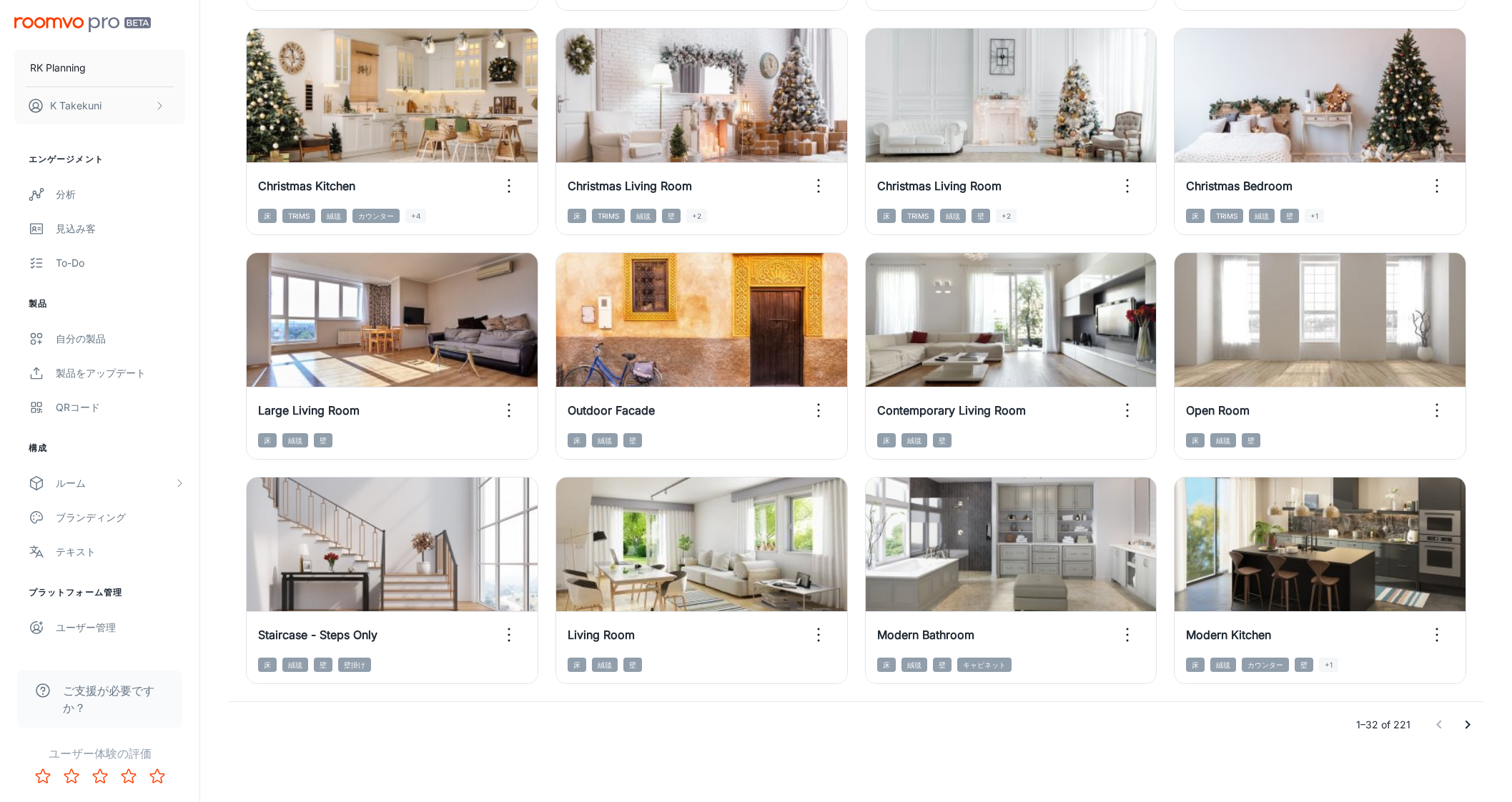
scroll to position [1323, 0]
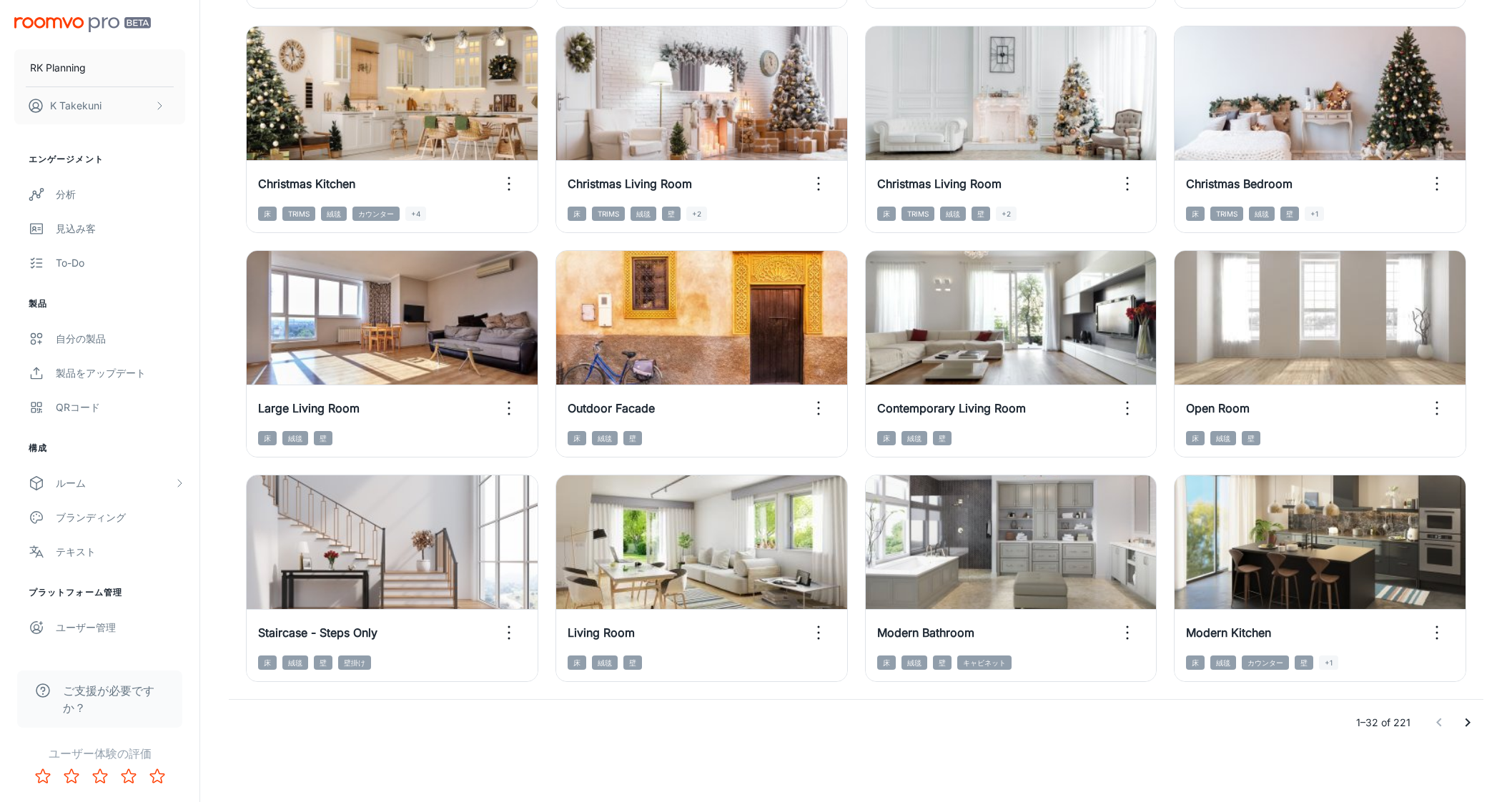
click at [1466, 719] on icon "Go to next page" at bounding box center [1467, 722] width 17 height 17
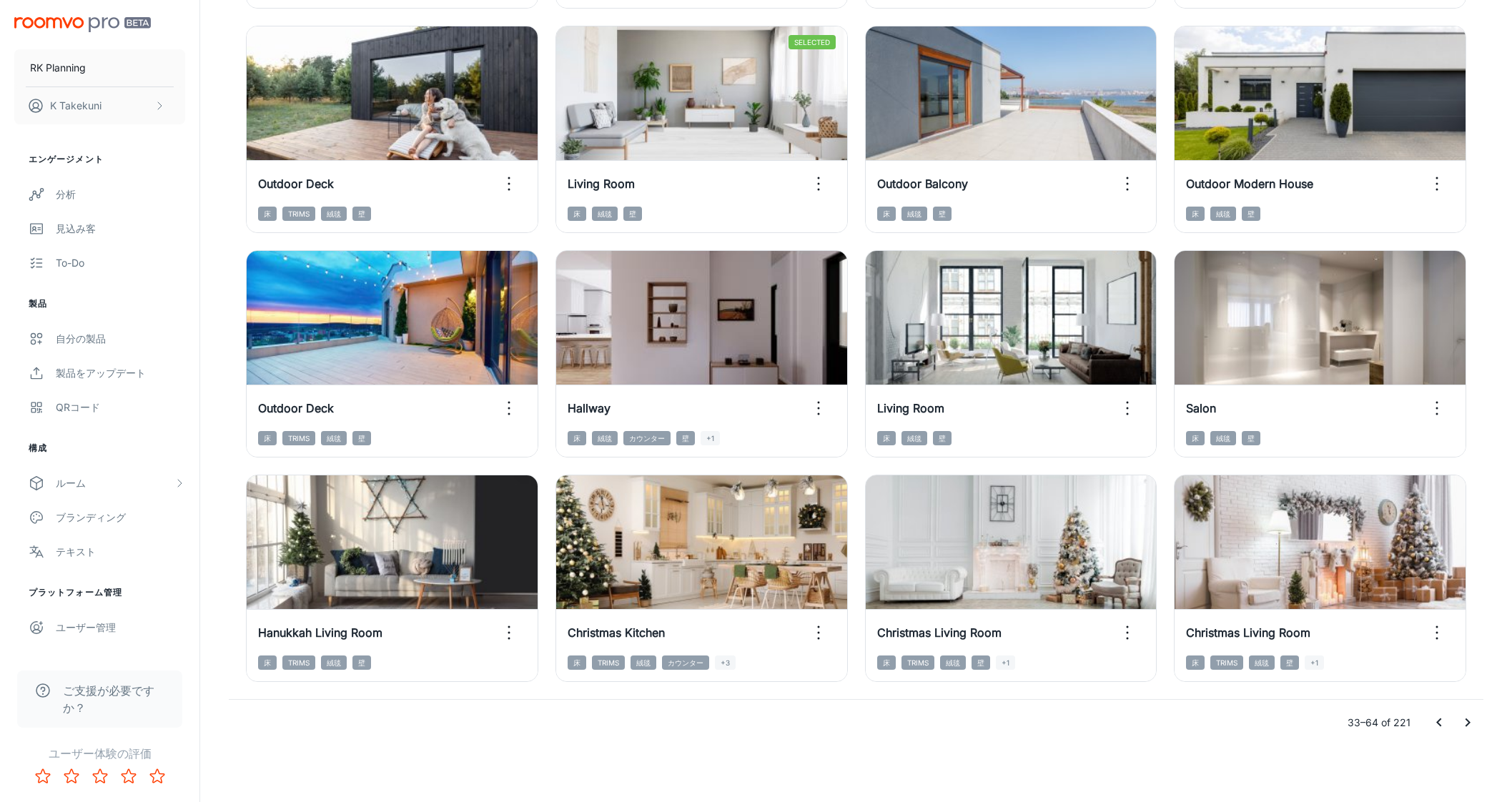
click at [1476, 716] on button "Go to next page" at bounding box center [1467, 722] width 28 height 28
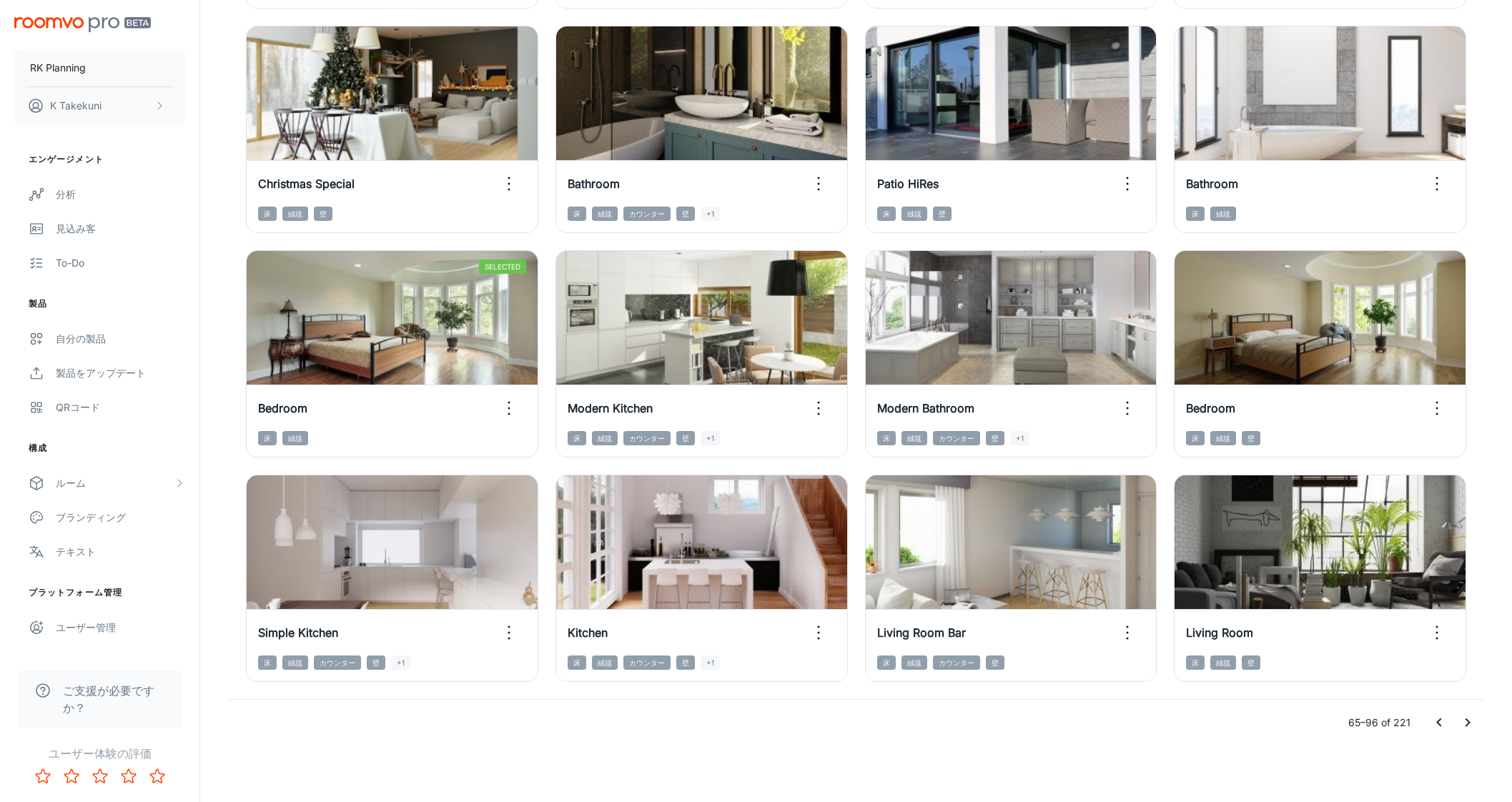
click at [1480, 705] on div "65–96 of 221" at bounding box center [856, 722] width 1255 height 46
click at [1479, 718] on button "Go to next page" at bounding box center [1467, 722] width 28 height 28
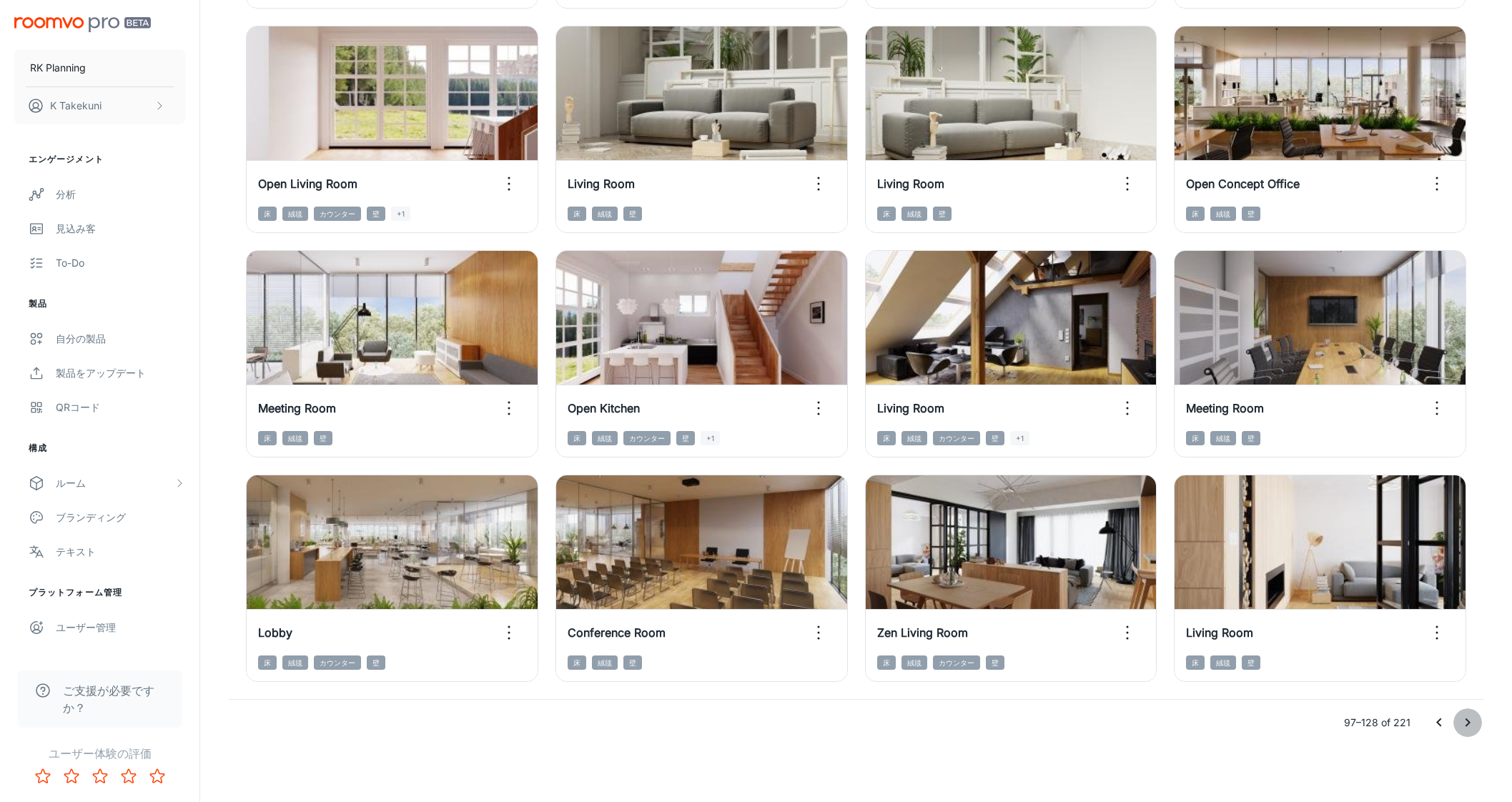
click at [1470, 723] on icon "Go to next page" at bounding box center [1467, 722] width 17 height 17
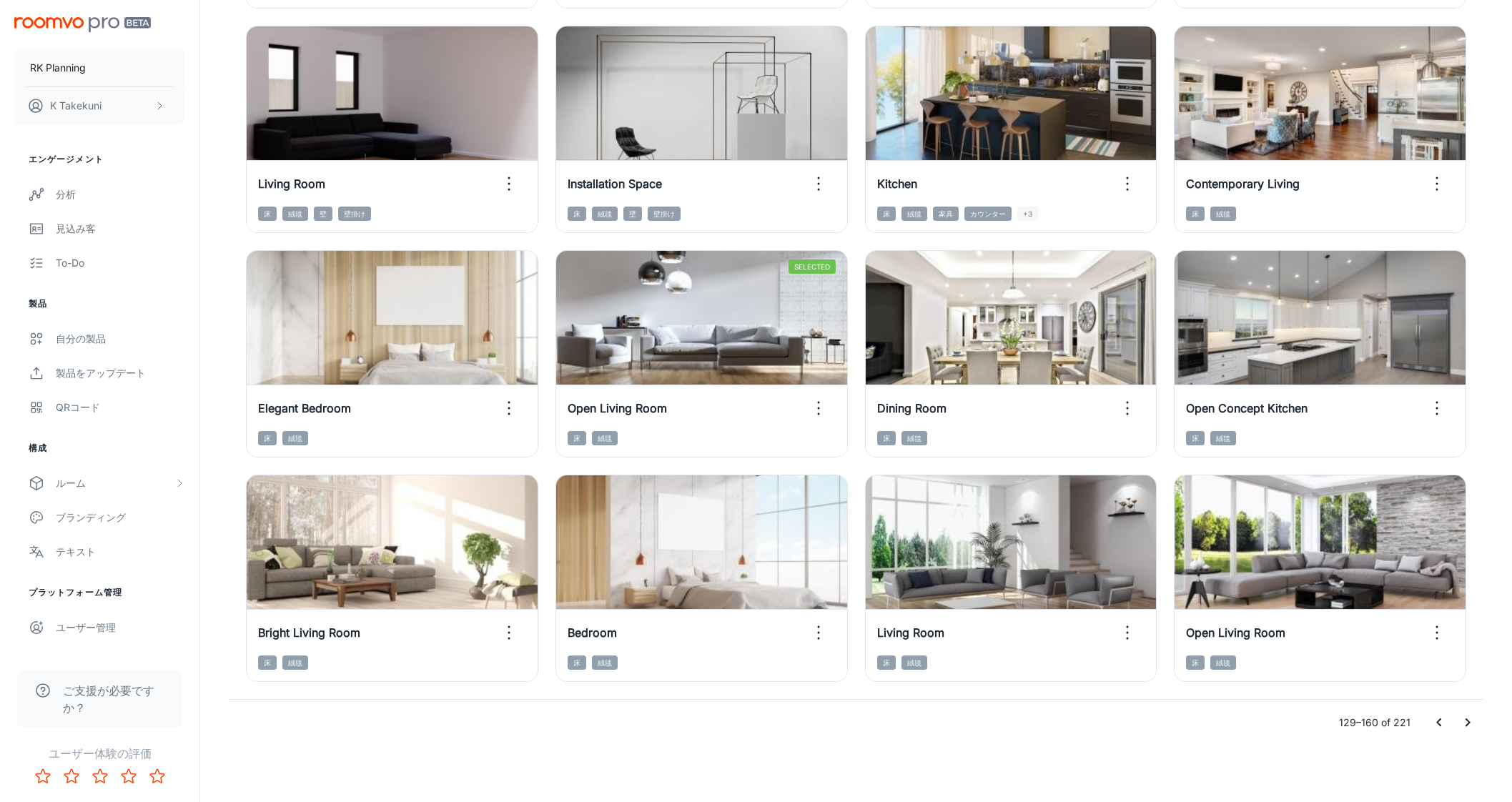
click at [1469, 731] on button "Go to next page" at bounding box center [1467, 722] width 28 height 28
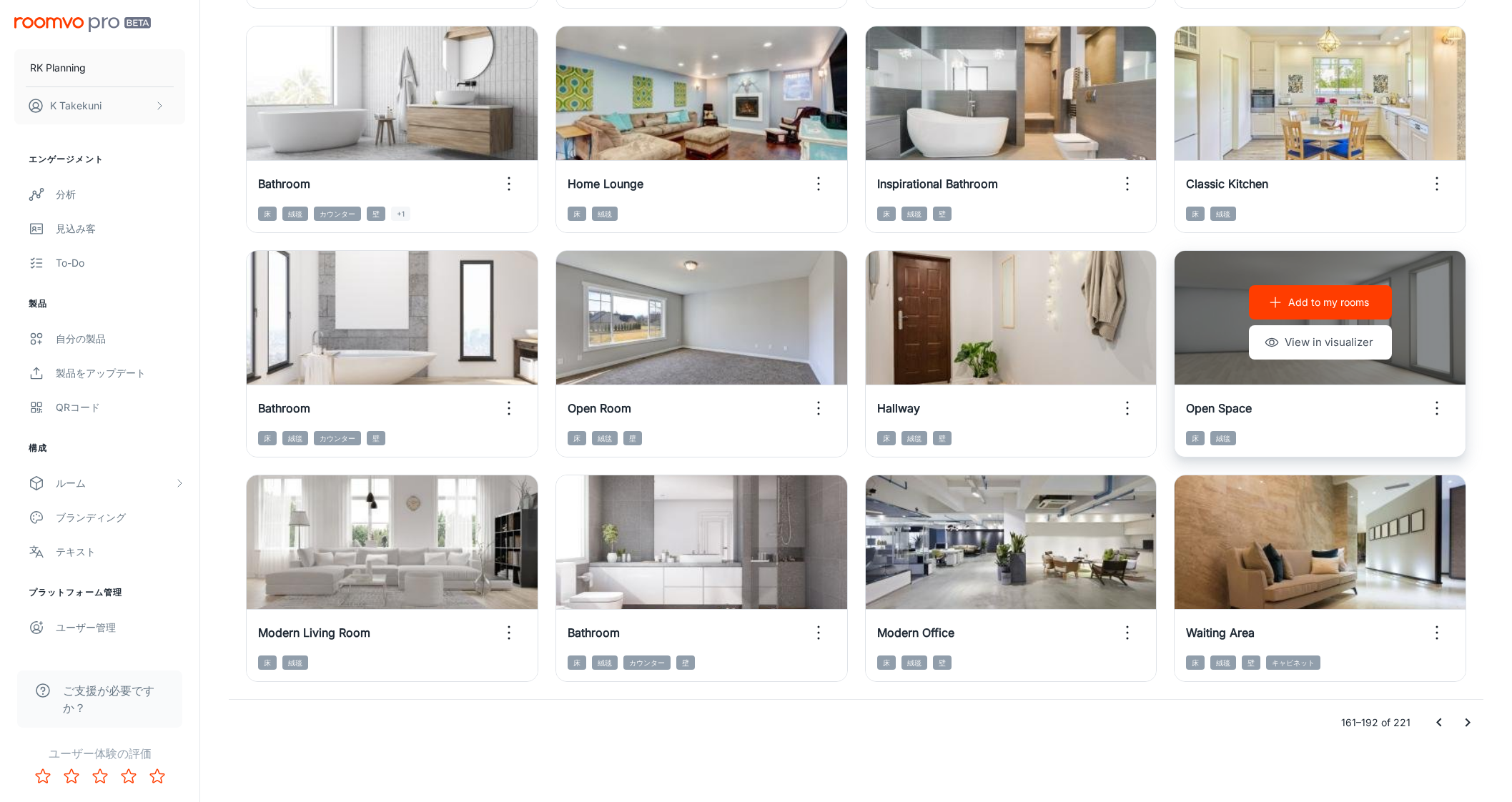
click at [1435, 313] on div "Add to my rooms View in visualizer" at bounding box center [1319, 322] width 291 height 143
click at [1342, 345] on button "View in visualizer" at bounding box center [1320, 342] width 143 height 34
